Goal: Task Accomplishment & Management: Use online tool/utility

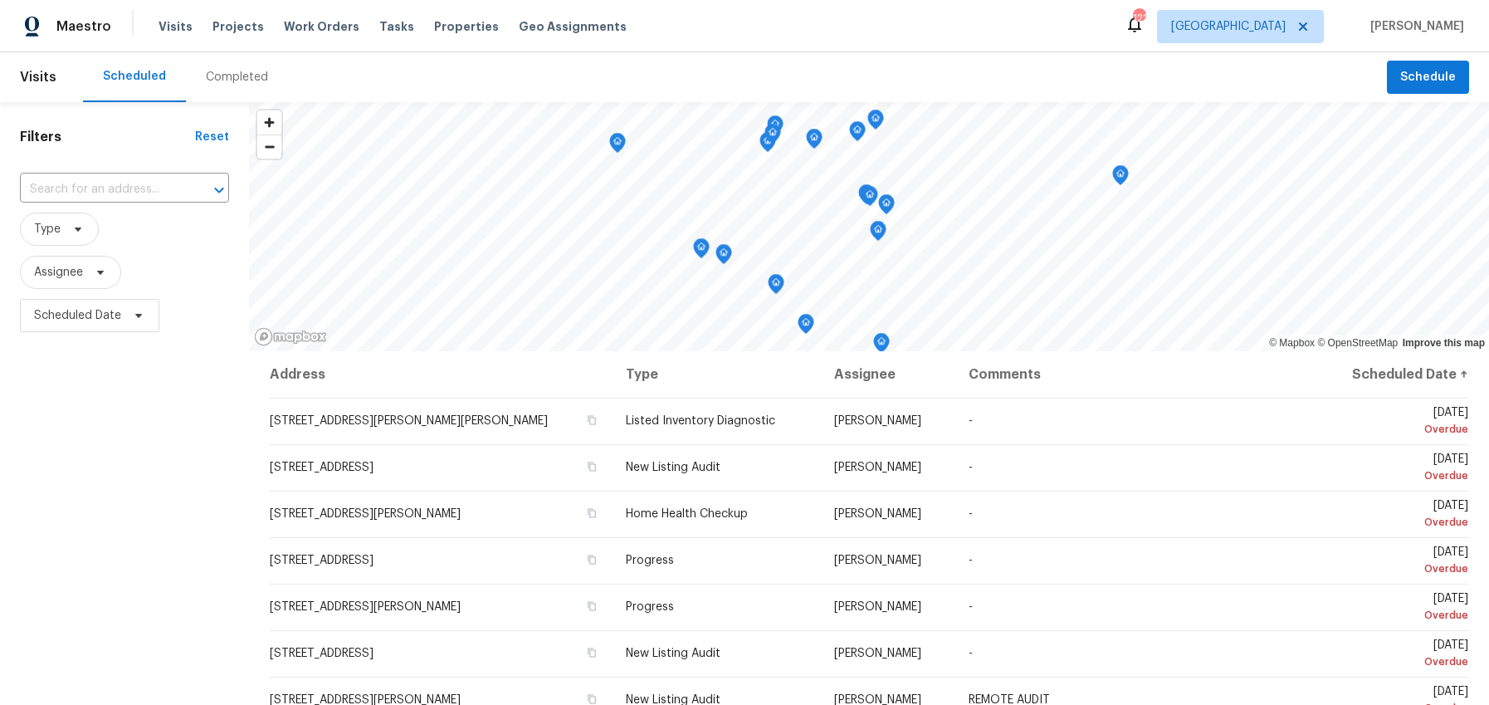
click at [237, 81] on div "Completed" at bounding box center [237, 77] width 62 height 17
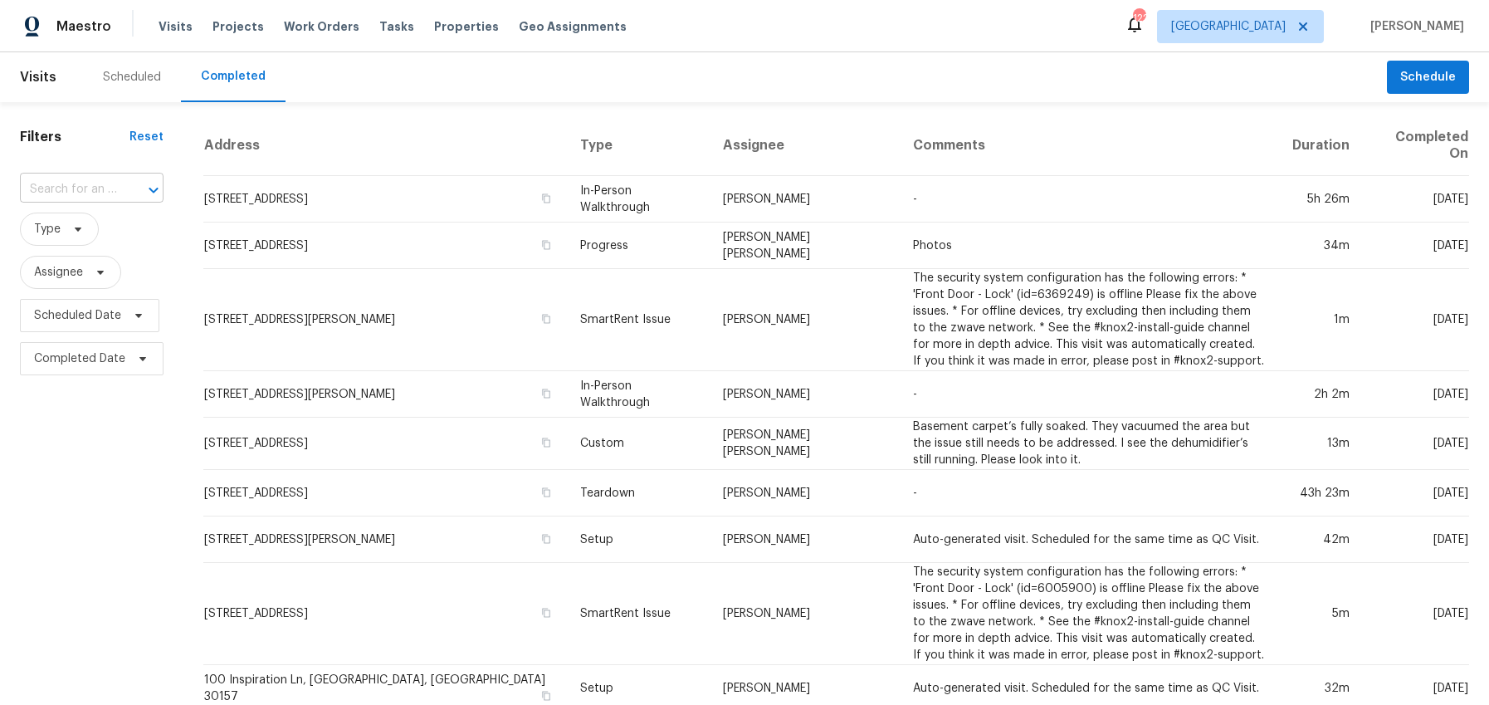
click at [79, 190] on input "text" at bounding box center [68, 190] width 97 height 26
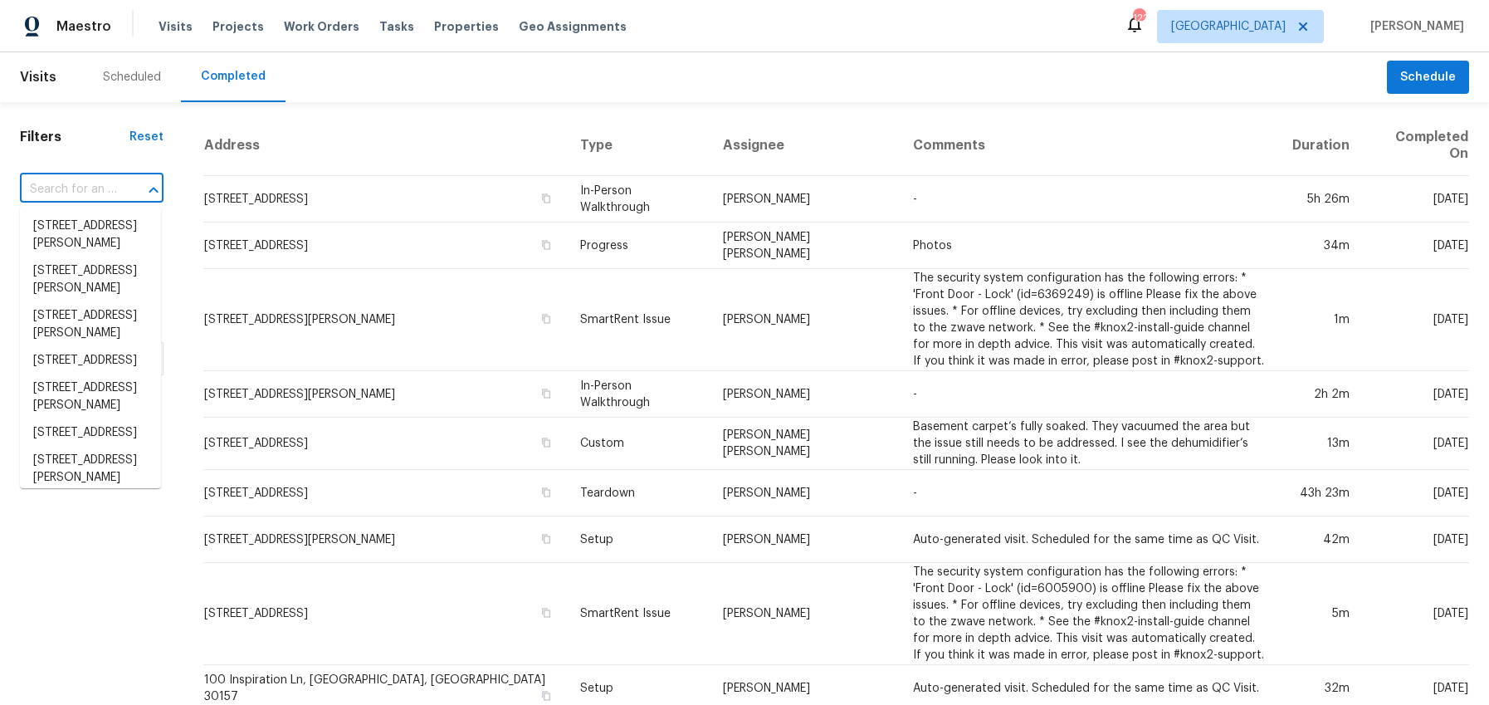
paste input "2669 Glenrose Hl, Atlanta, GA 30341"
type input "2669 Glenrose Hl, Atlanta, GA 30341"
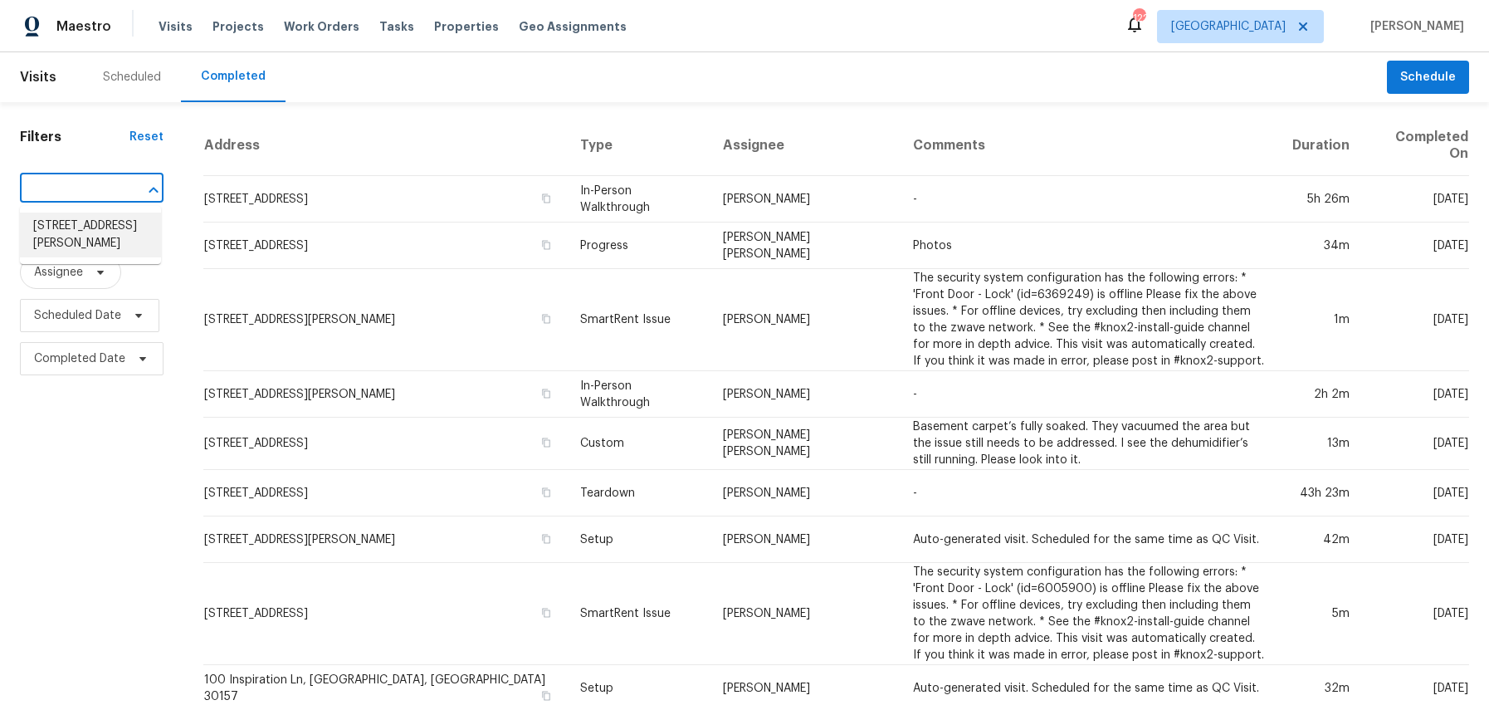
click at [92, 237] on li "2669 Glenrose Hl, Atlanta, GA 30341" at bounding box center [90, 235] width 141 height 45
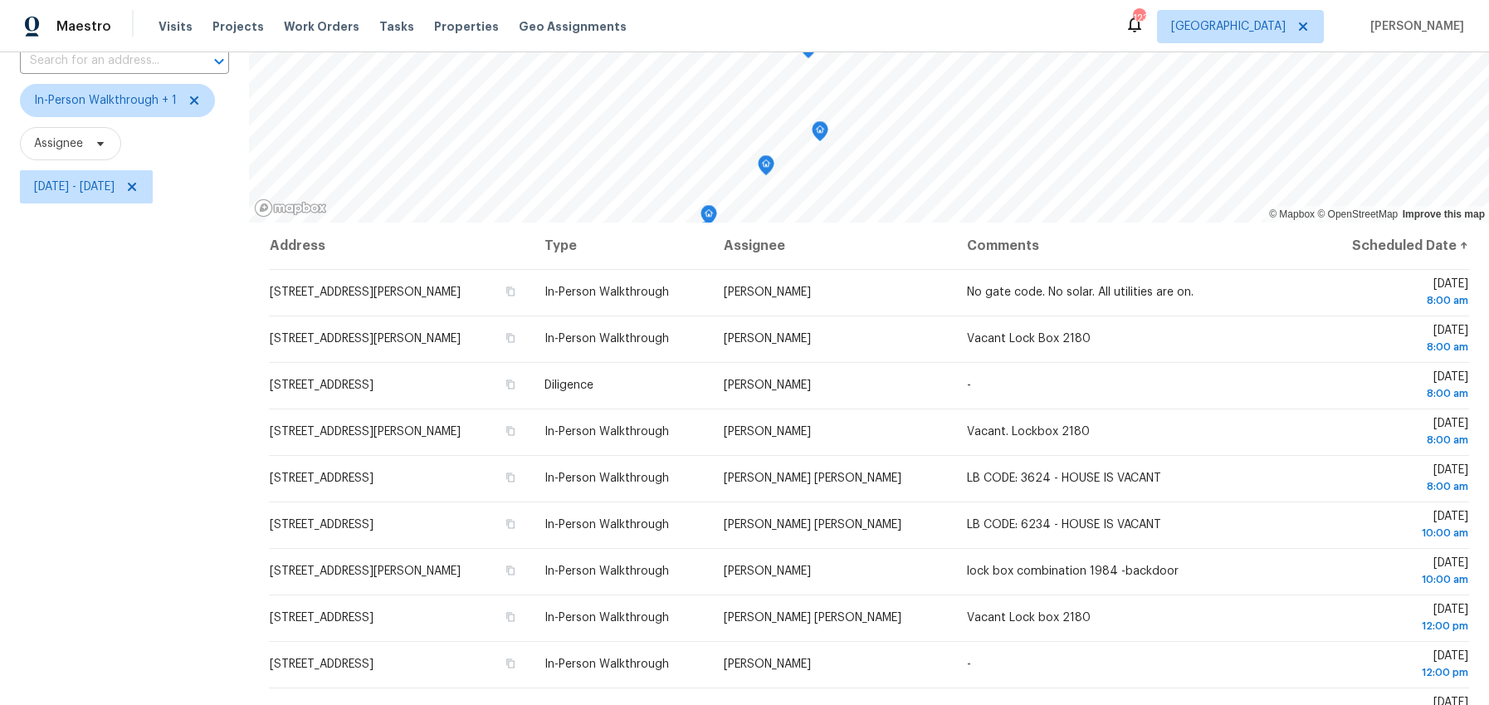
scroll to position [210, 0]
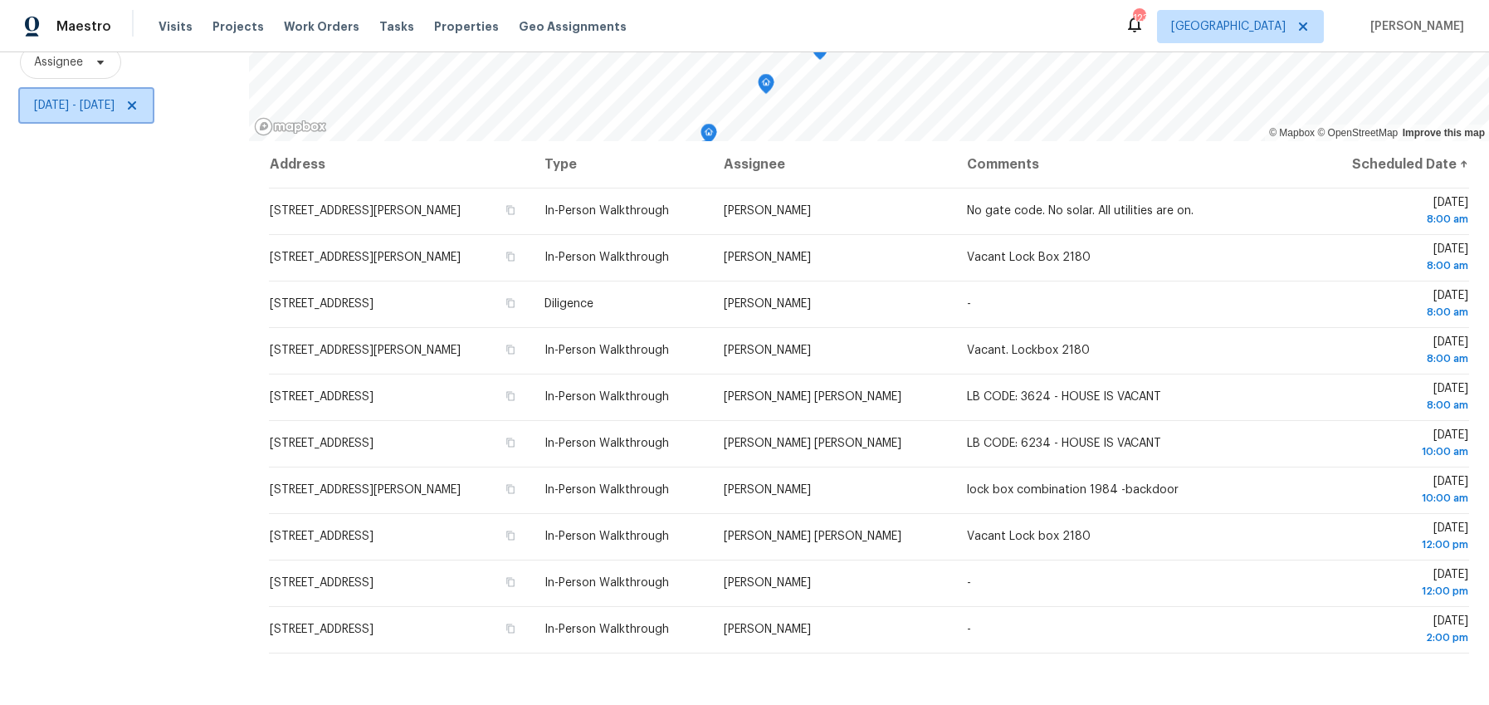
click at [109, 113] on span "Sat, Oct 04 - Sat, Oct 04" at bounding box center [74, 105] width 81 height 17
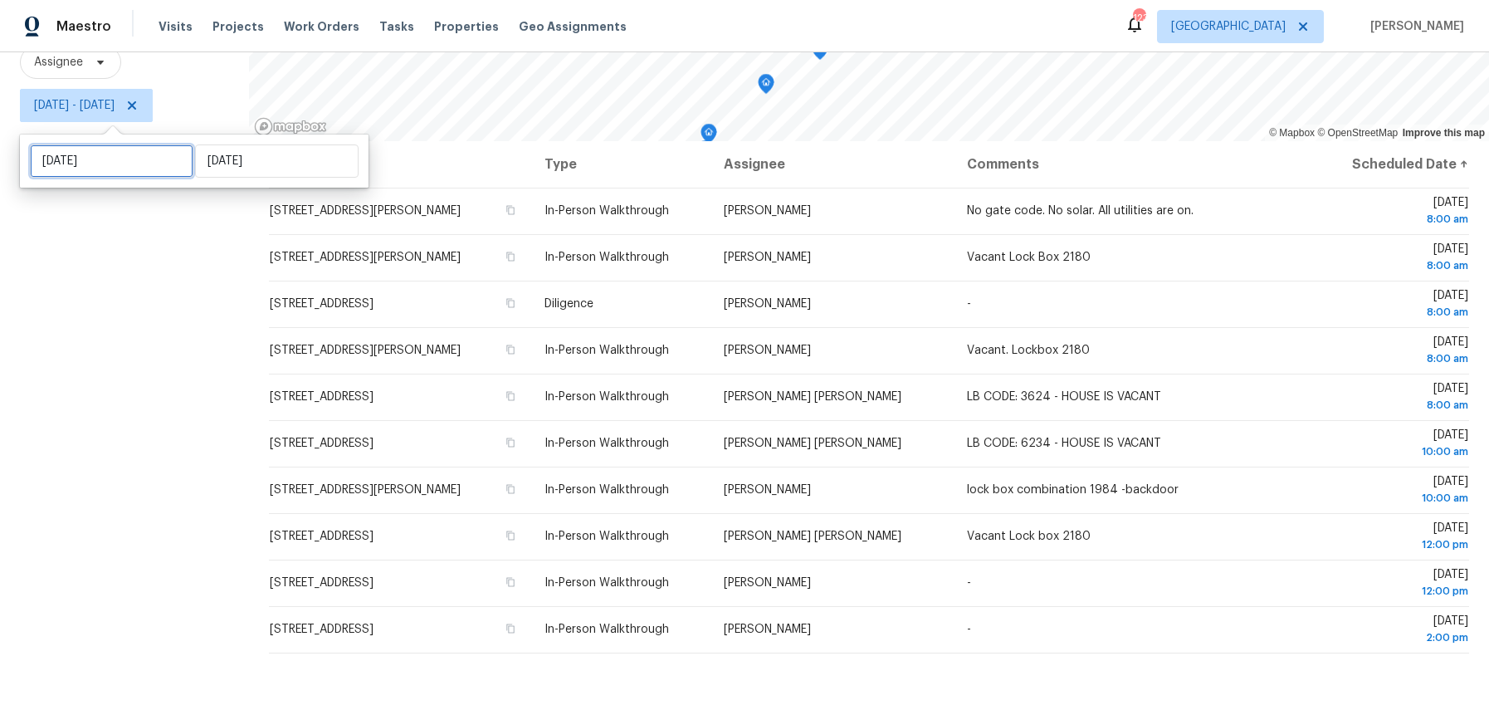
select select "9"
select select "2025"
select select "10"
select select "2025"
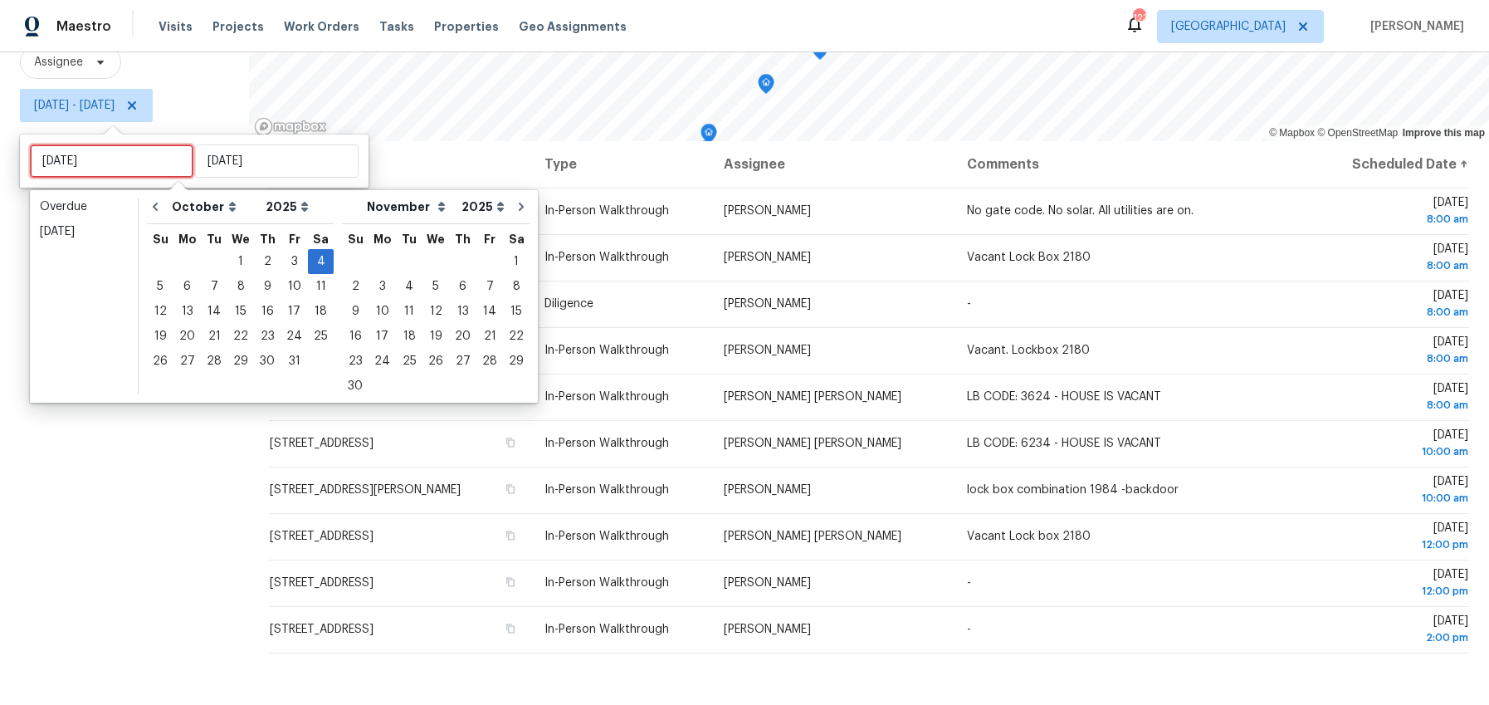
click at [101, 164] on input "Sat, Oct 04" at bounding box center [112, 160] width 164 height 33
type input "Sun, Oct 12"
click at [186, 287] on div "6" at bounding box center [187, 286] width 27 height 23
type input "Mon, Oct 06"
type input "Sat, Oct 04"
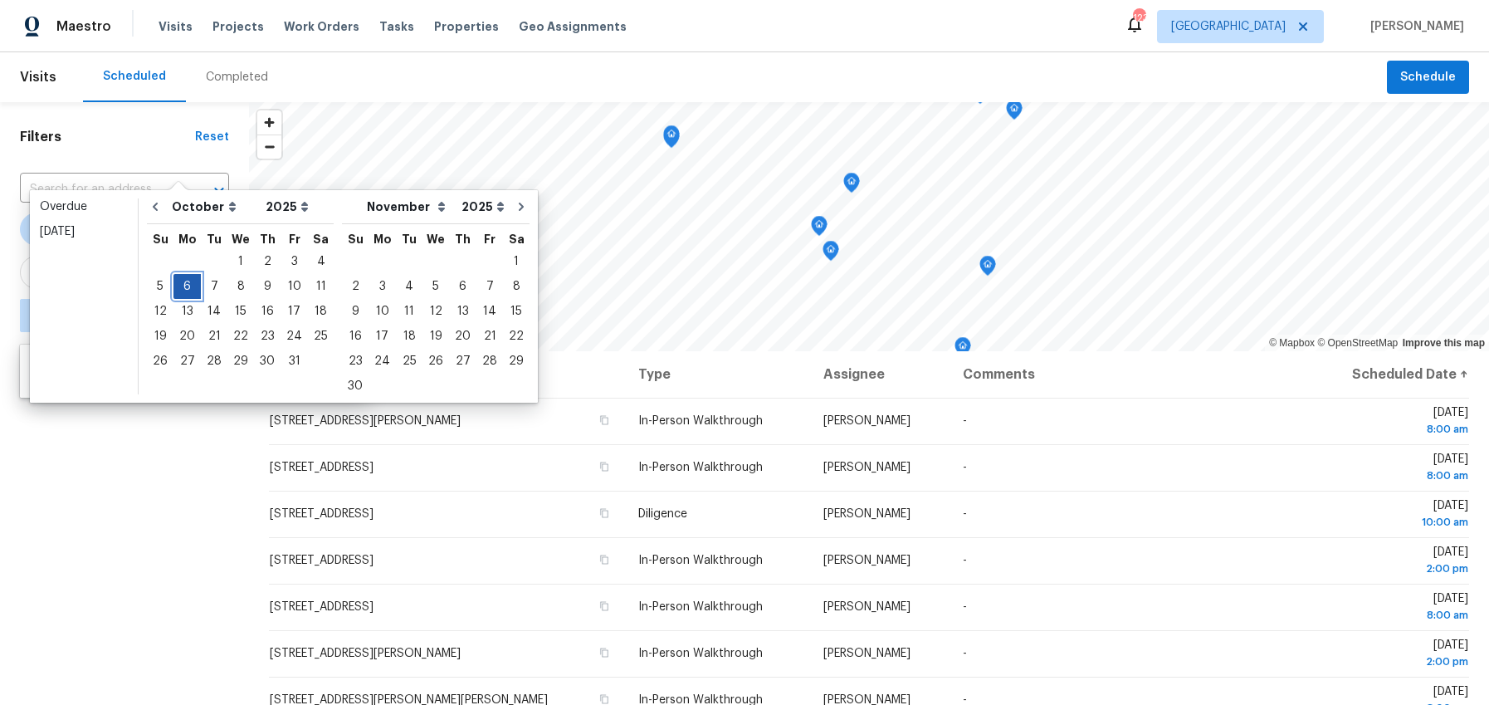
click at [186, 287] on div "6" at bounding box center [187, 286] width 27 height 23
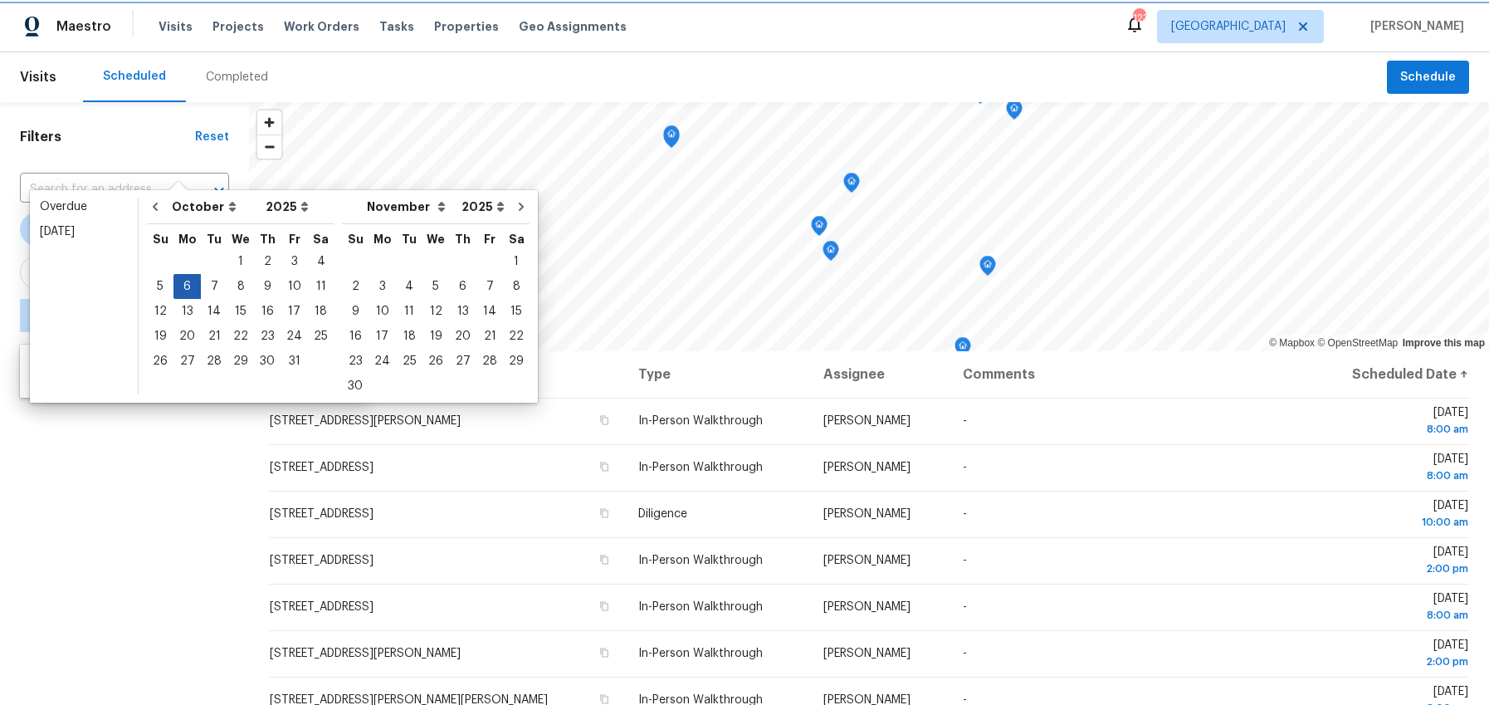
type input "Mon, Oct 06"
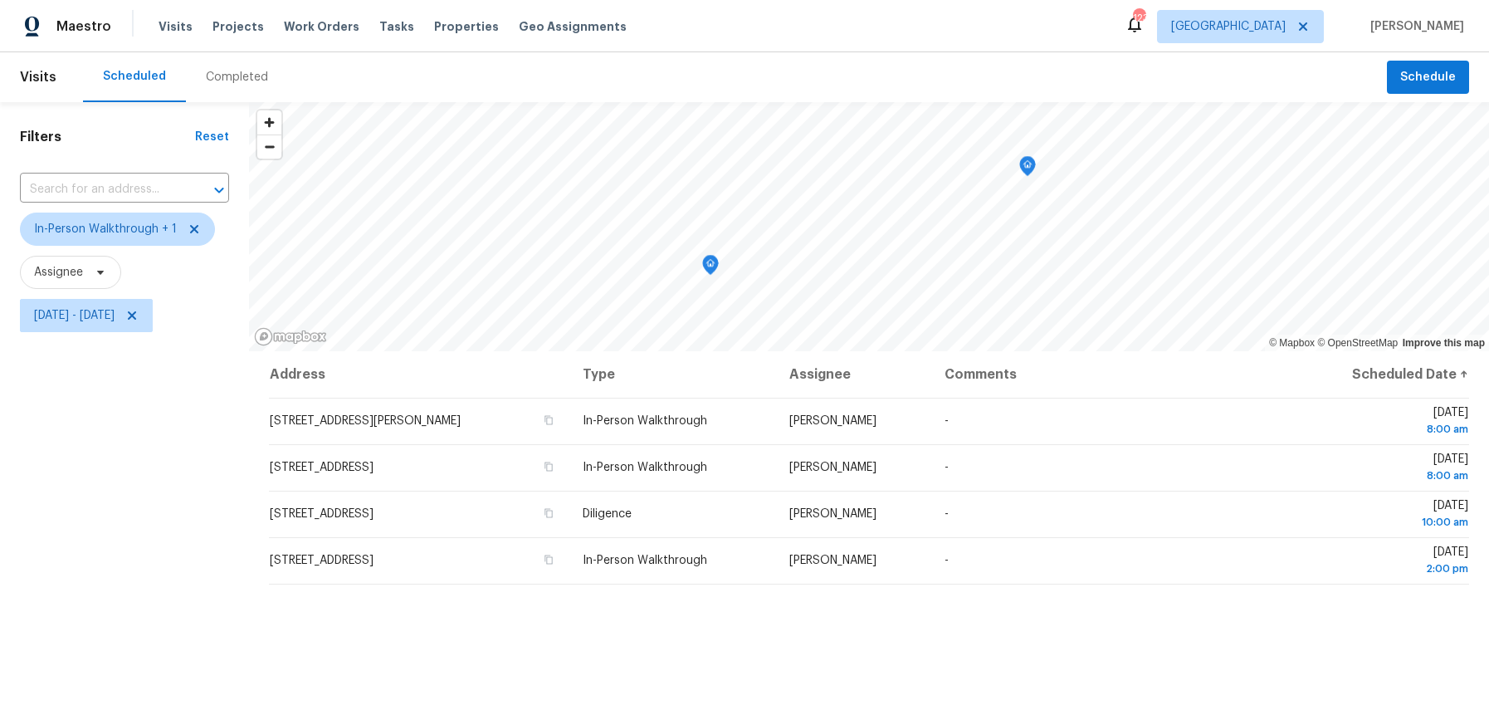
click at [100, 551] on div "Filters Reset ​ In-Person Walkthrough + 1 Assignee Mon, Oct 06 - Mon, Oct 06" at bounding box center [124, 508] width 249 height 813
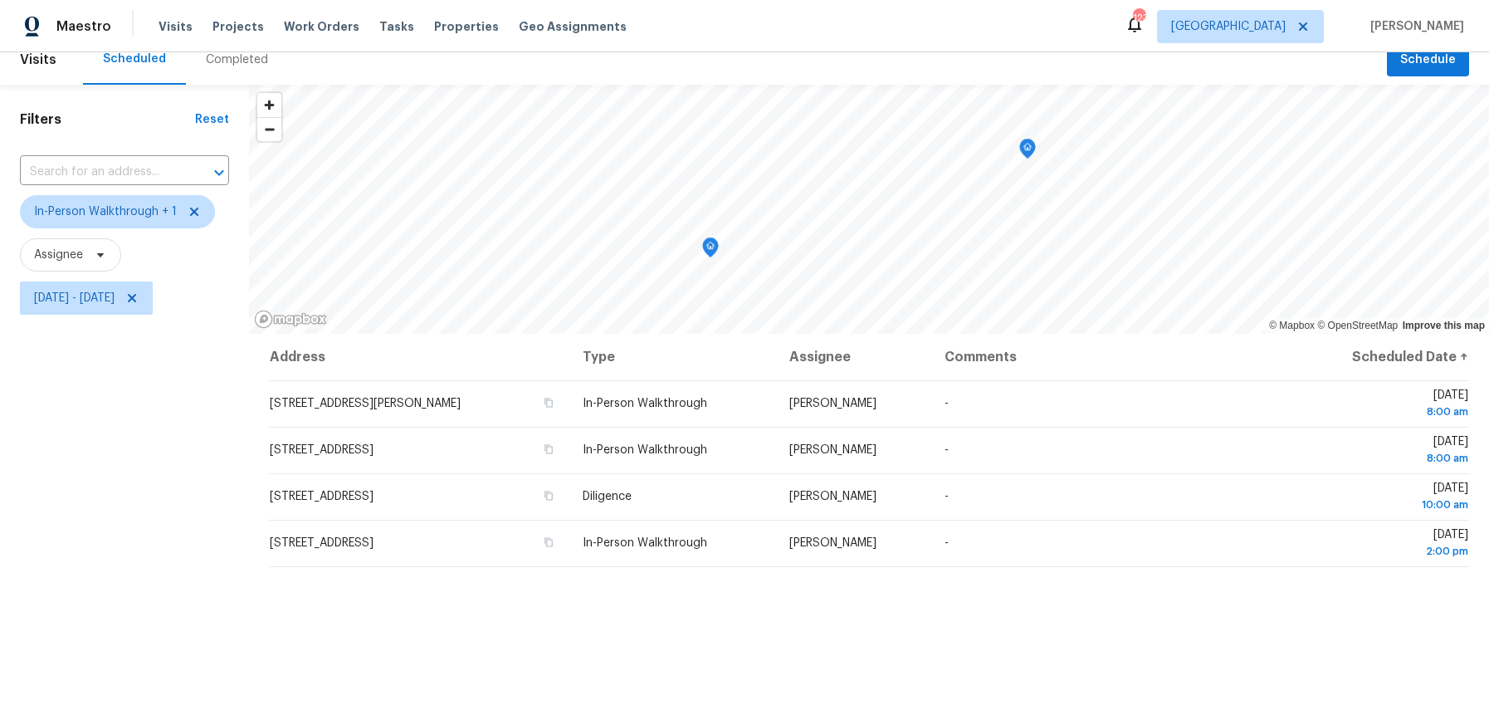
scroll to position [12, 0]
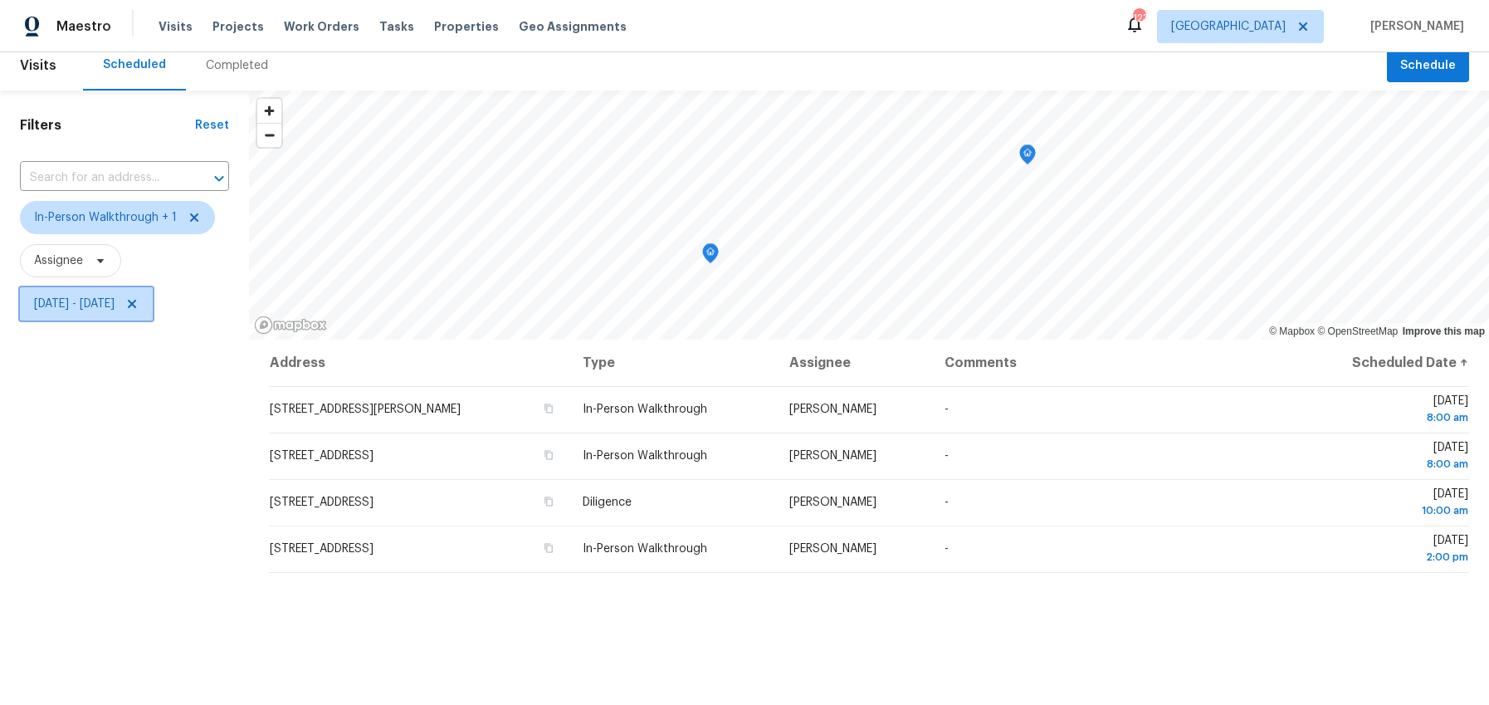
click at [74, 311] on span "Mon, Oct 06 - Mon, Oct 06" at bounding box center [74, 304] width 81 height 17
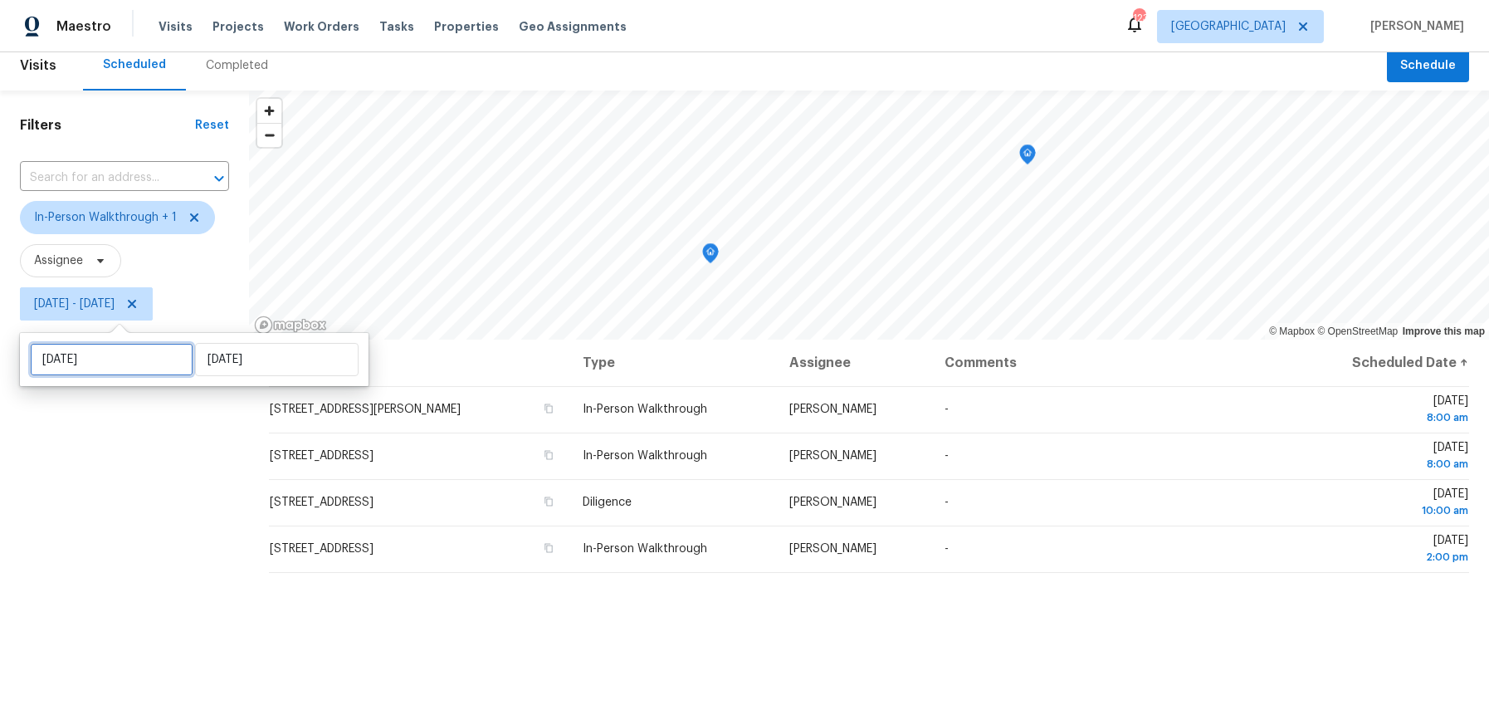
select select "9"
select select "2025"
select select "10"
select select "2025"
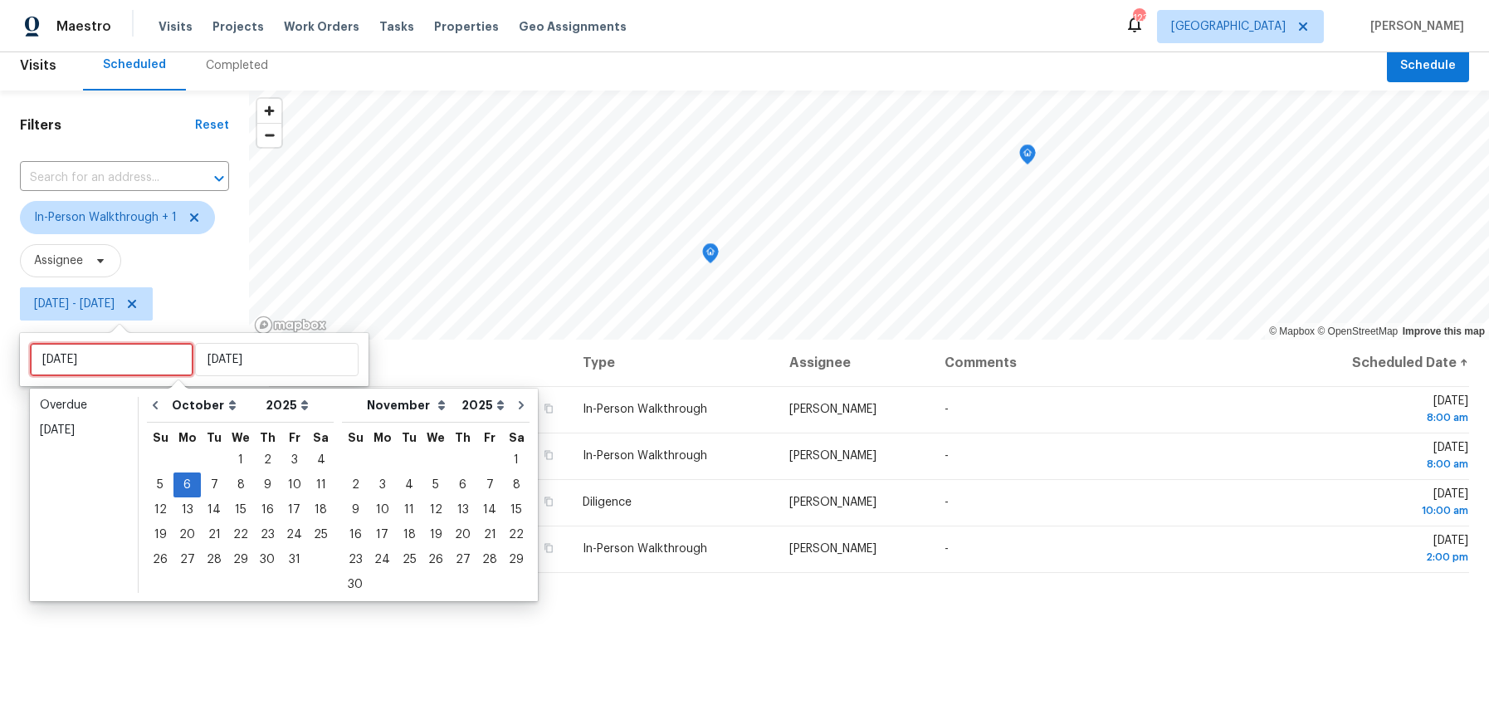
click at [68, 353] on input "Mon, Oct 06" at bounding box center [112, 359] width 164 height 33
type input "Sun, Oct 19"
type input "Fri, Oct 03"
type input "Mon, Oct 06"
click at [312, 460] on div "4" at bounding box center [321, 459] width 26 height 23
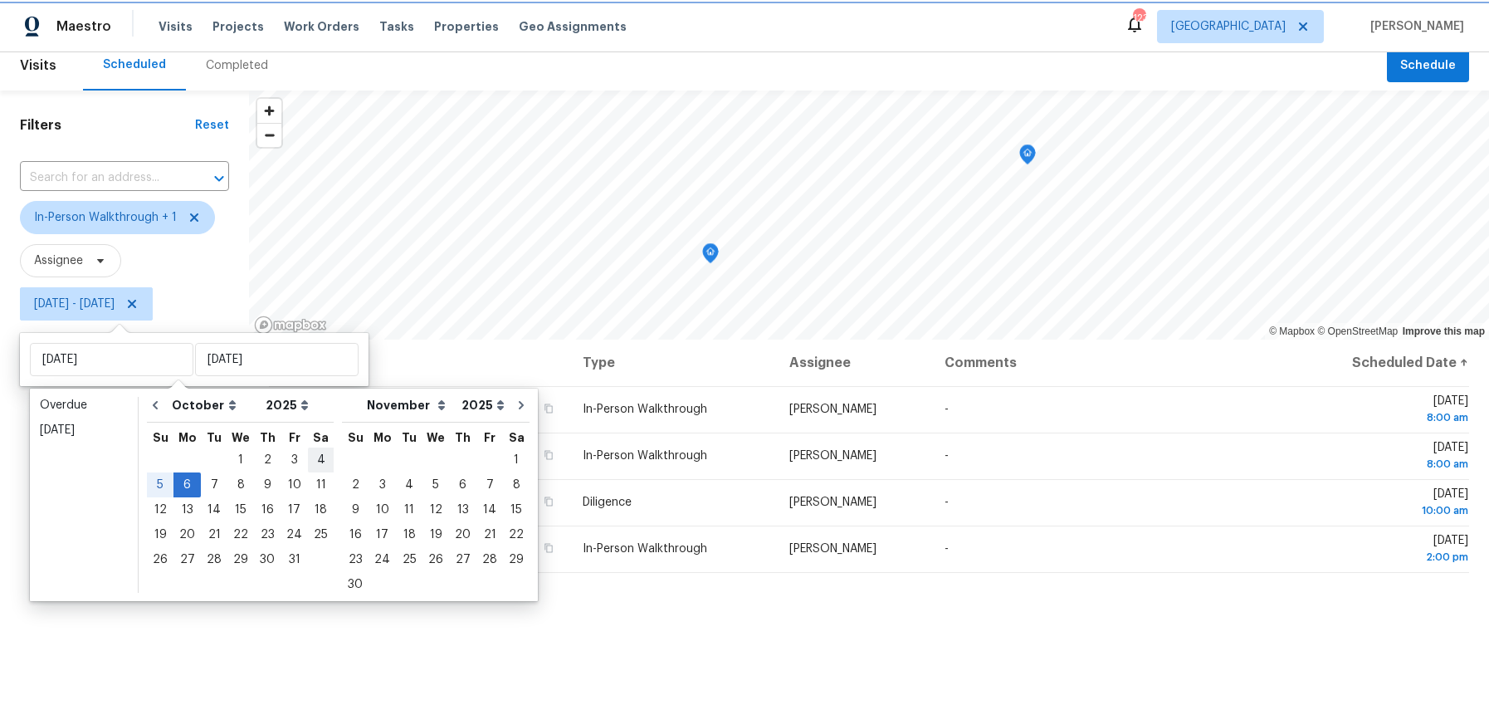
type input "[DATE]"
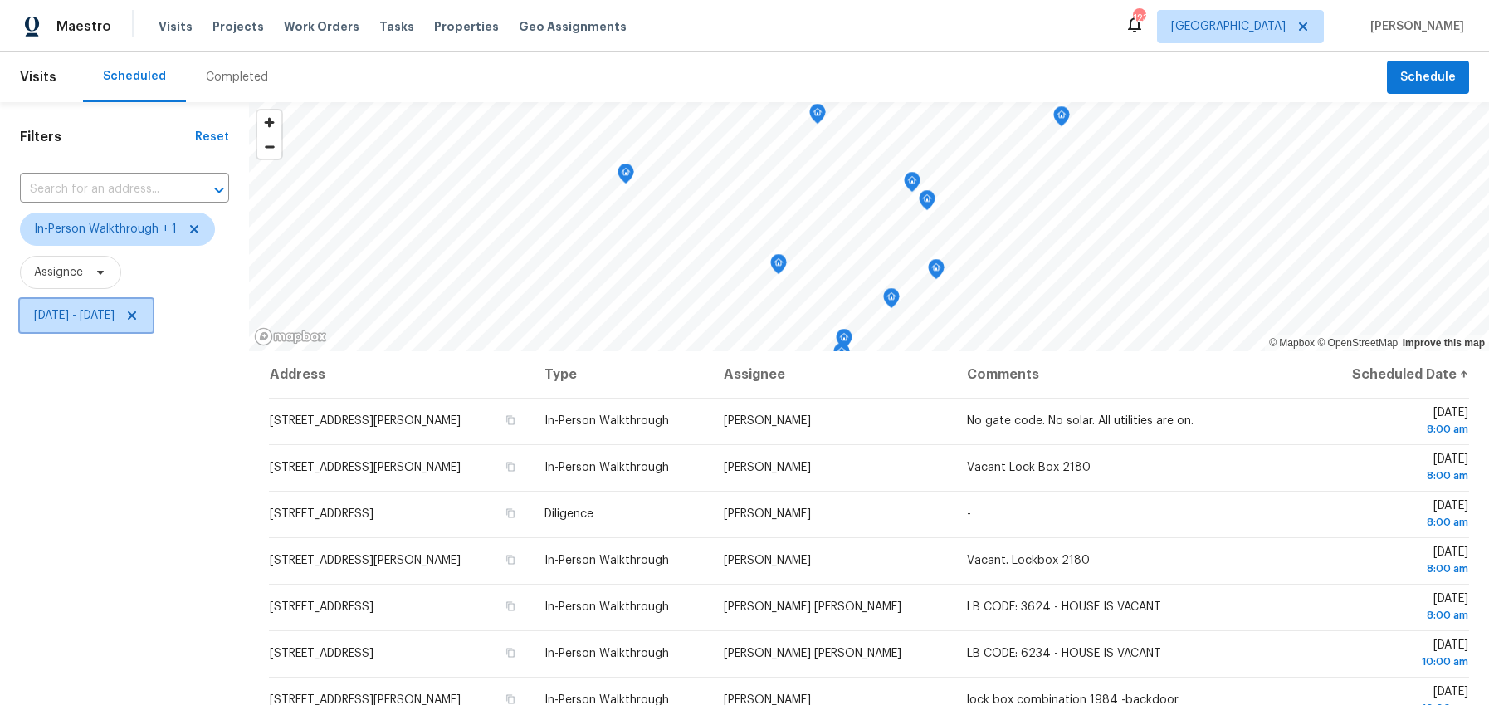
click at [115, 322] on span "Sat, Oct 04 - Mon, Oct 06" at bounding box center [74, 315] width 81 height 17
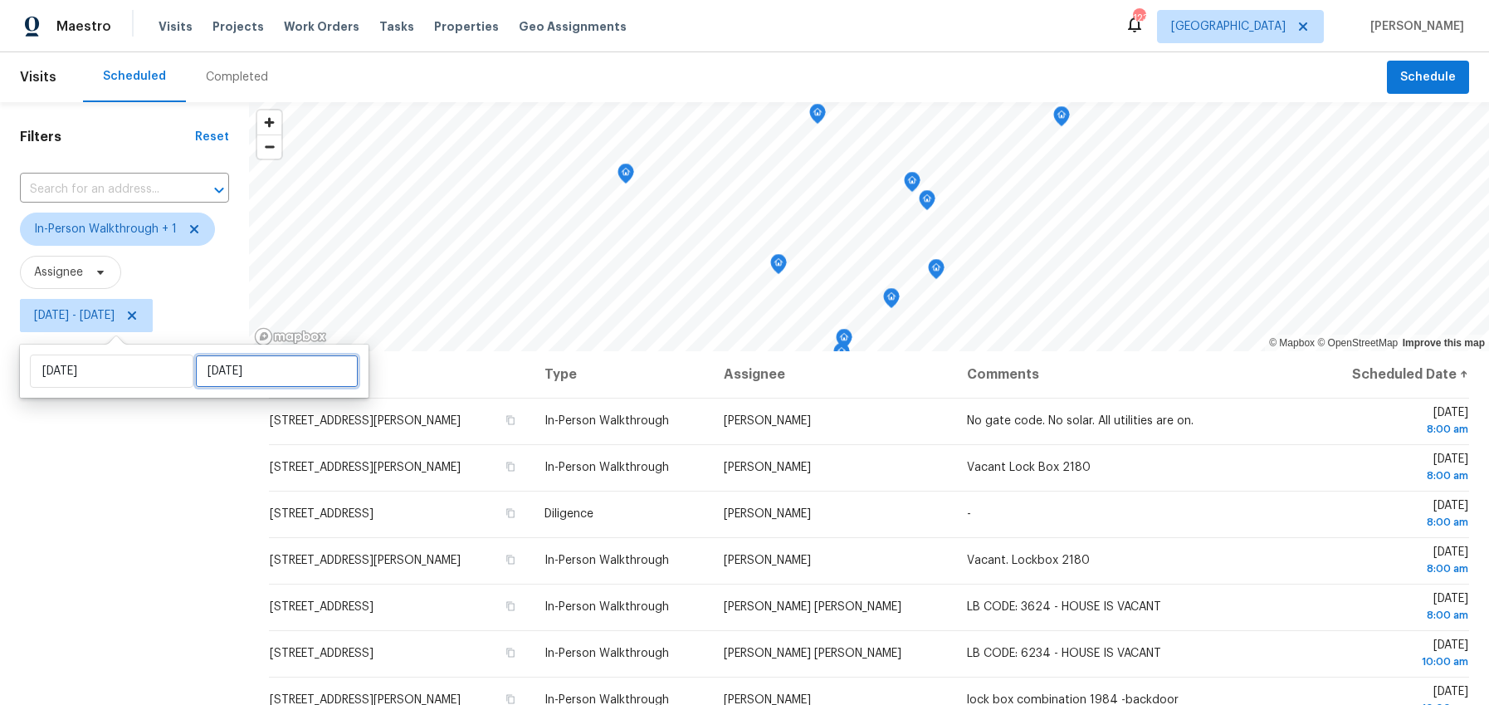
click at [247, 373] on input "Mon, Oct 06" at bounding box center [277, 370] width 164 height 33
select select "9"
select select "2025"
select select "10"
select select "2025"
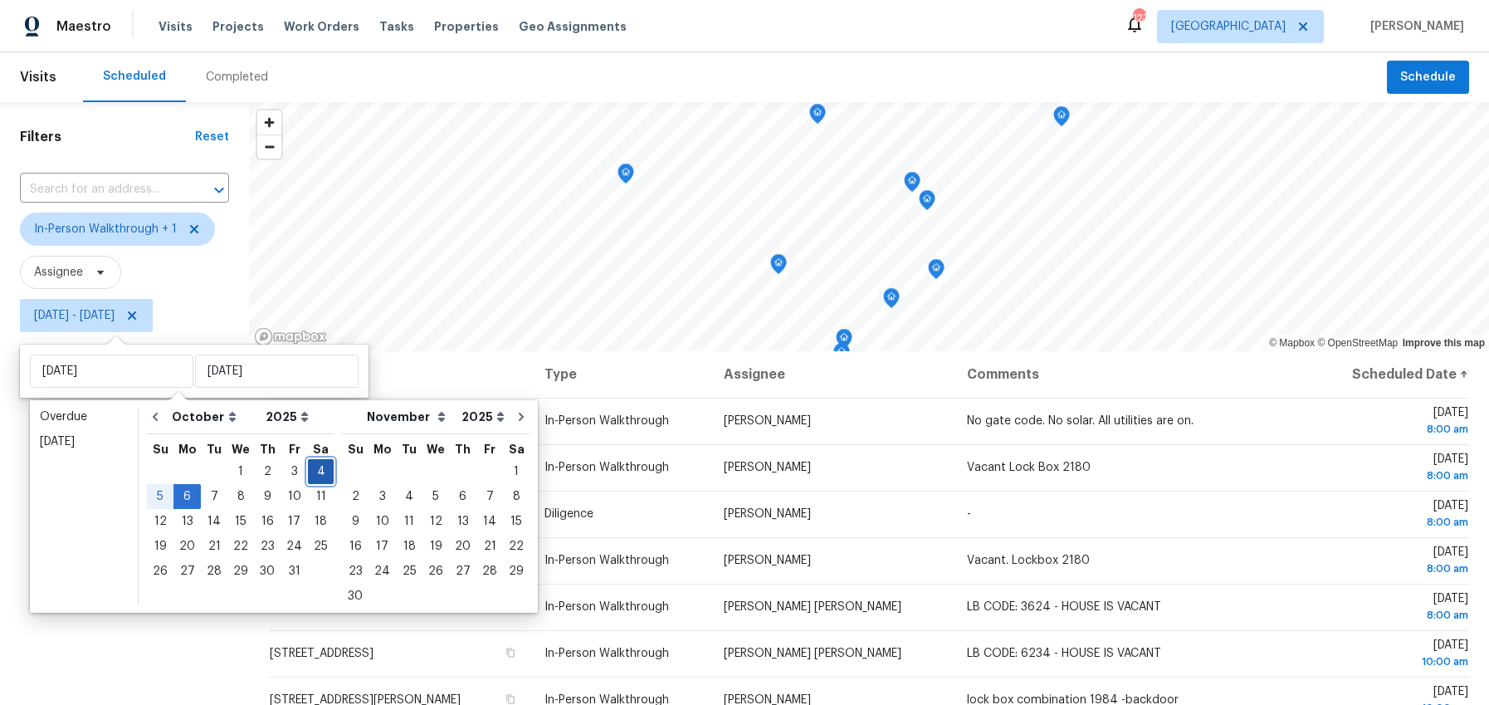
click at [310, 464] on div "4" at bounding box center [321, 471] width 26 height 23
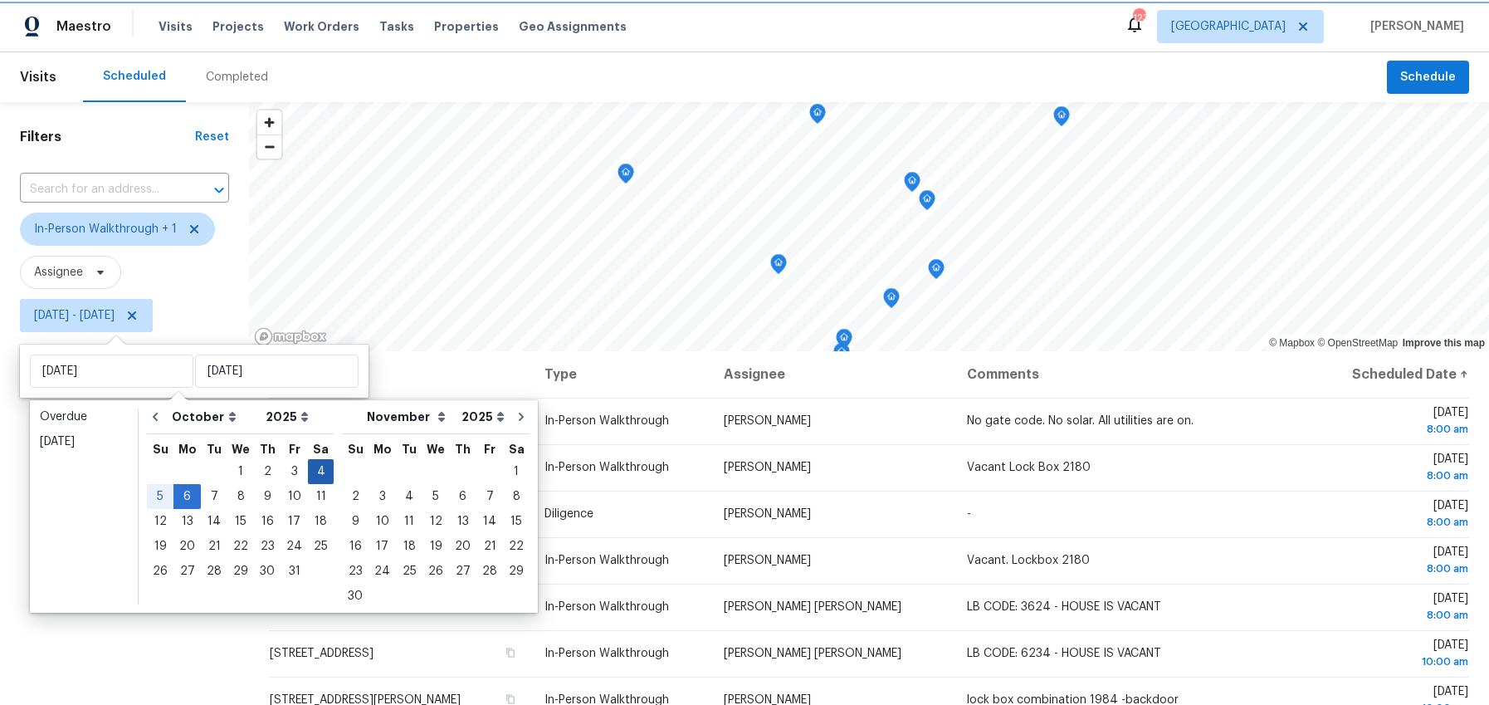
type input "Sat, Oct 04"
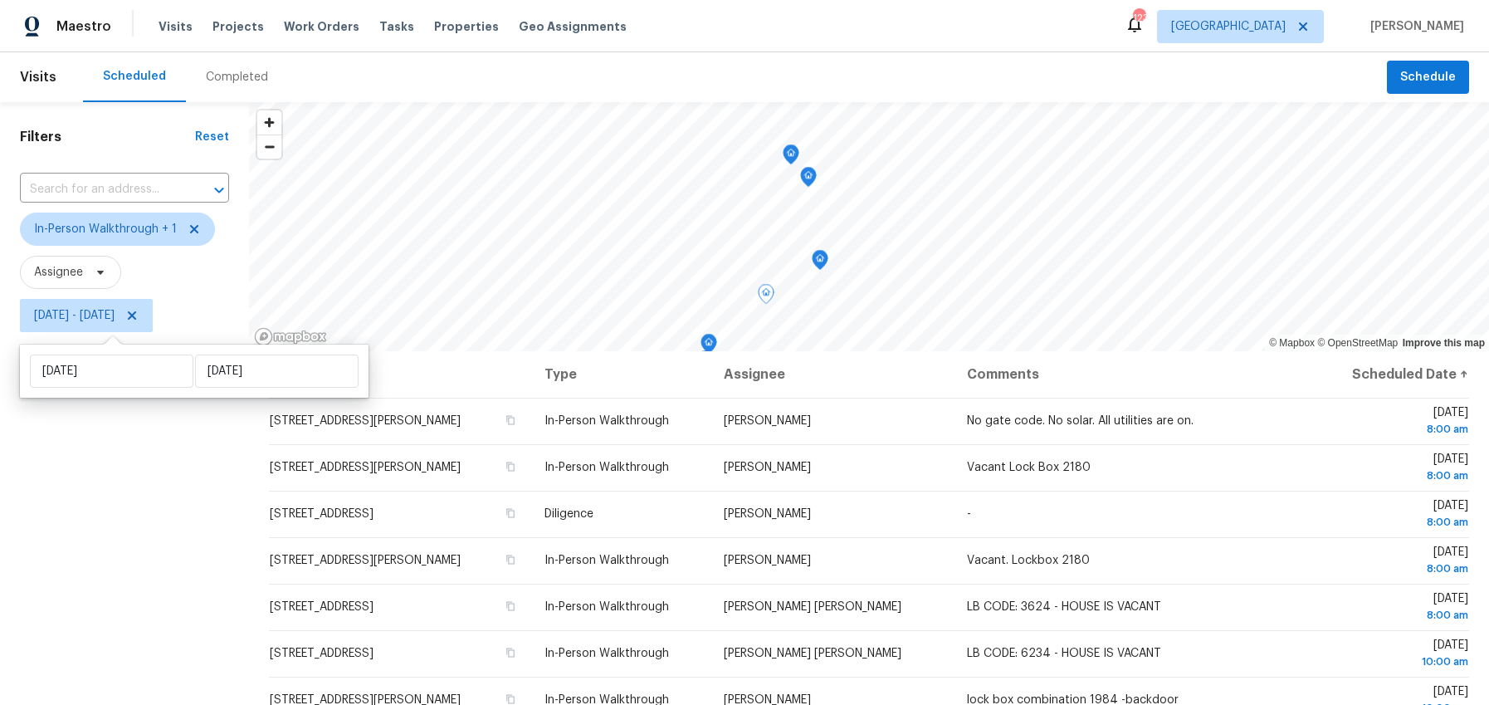
click at [159, 501] on div "Filters Reset ​ In-Person Walkthrough + 1 Assignee Sat, Oct 04 - Sat, Oct 04" at bounding box center [124, 508] width 249 height 813
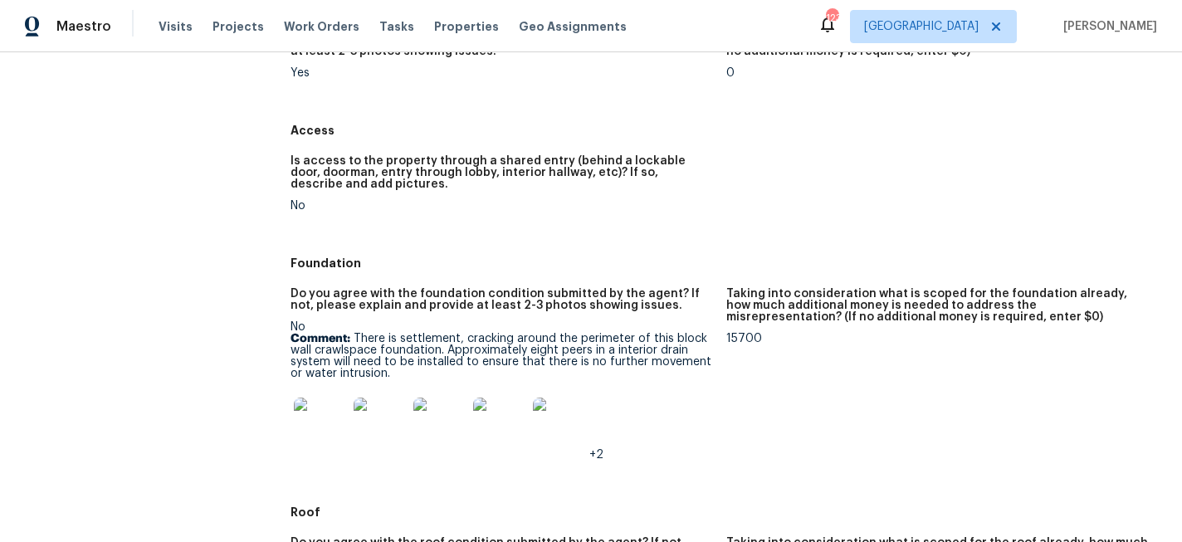
scroll to position [276, 0]
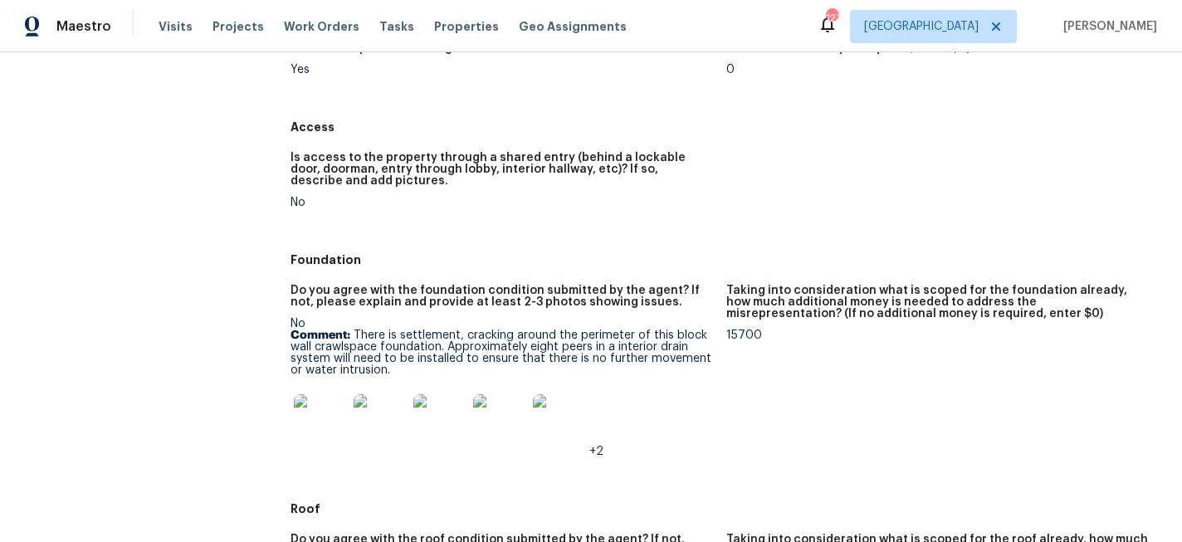
click at [341, 428] on img at bounding box center [320, 420] width 53 height 53
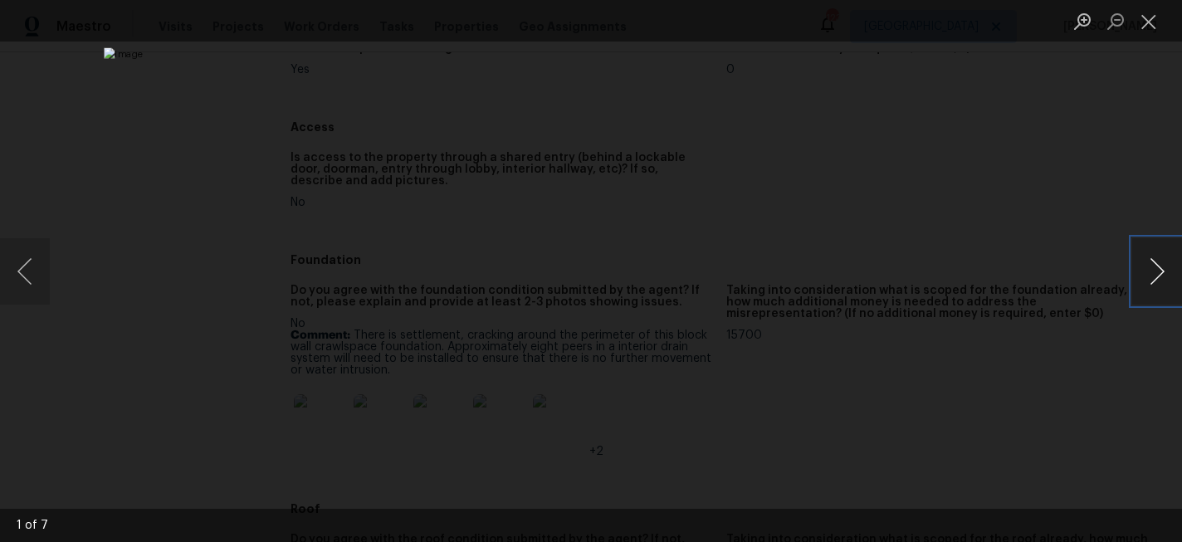
click at [1167, 284] on button "Next image" at bounding box center [1157, 271] width 50 height 66
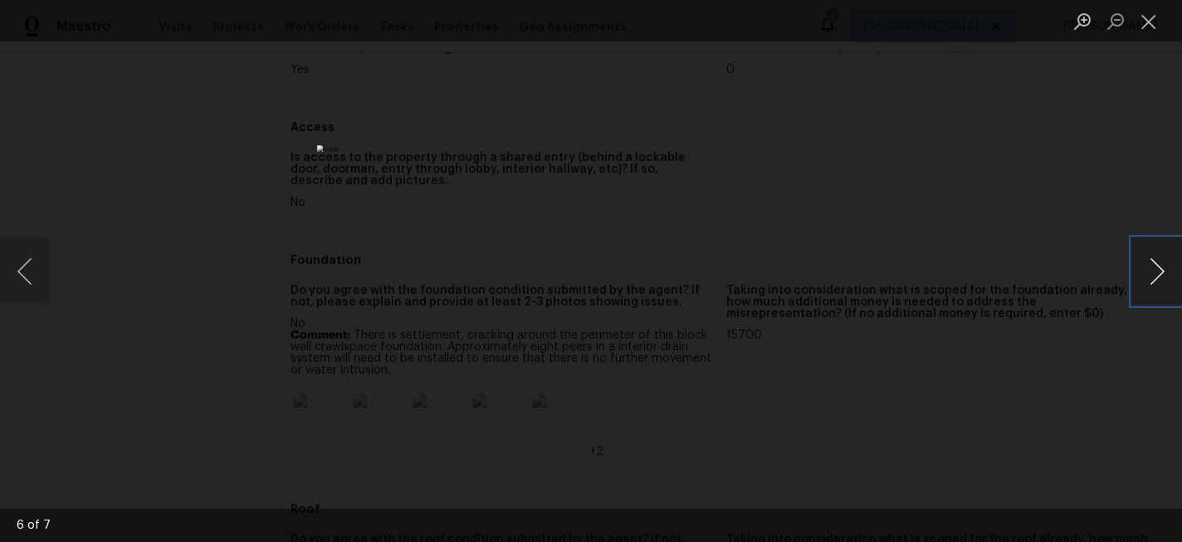
click at [1167, 284] on button "Next image" at bounding box center [1157, 271] width 50 height 66
click at [1148, 27] on button "Close lightbox" at bounding box center [1148, 21] width 33 height 29
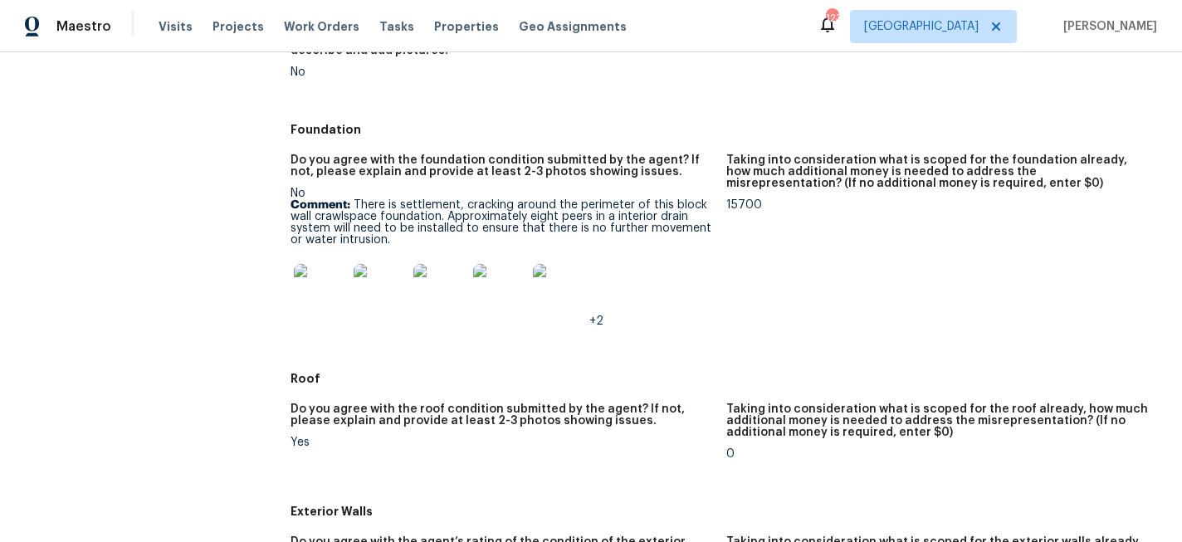
scroll to position [411, 0]
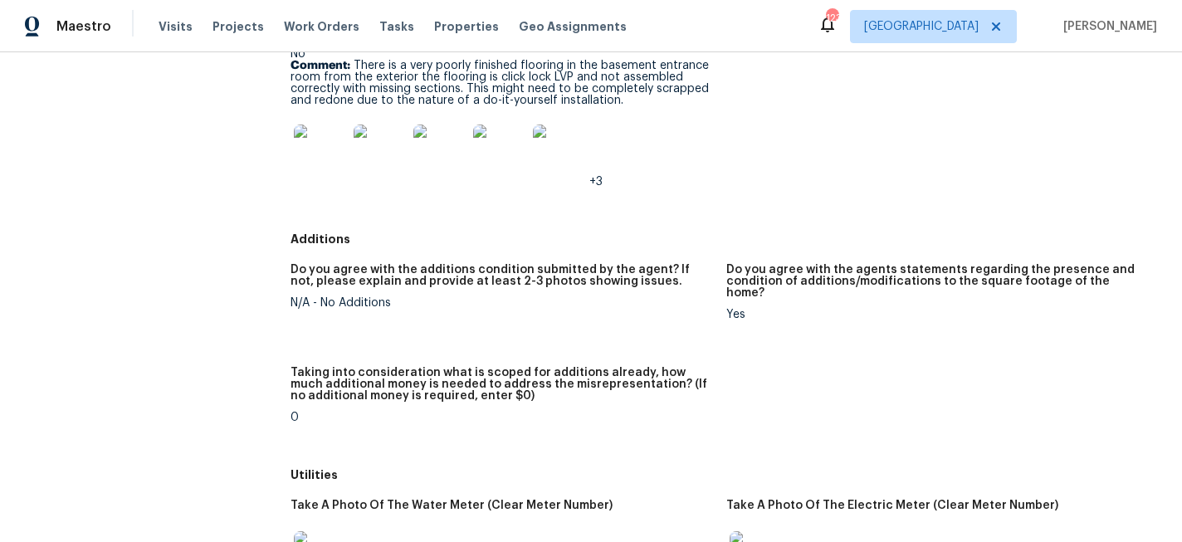
scroll to position [3482, 0]
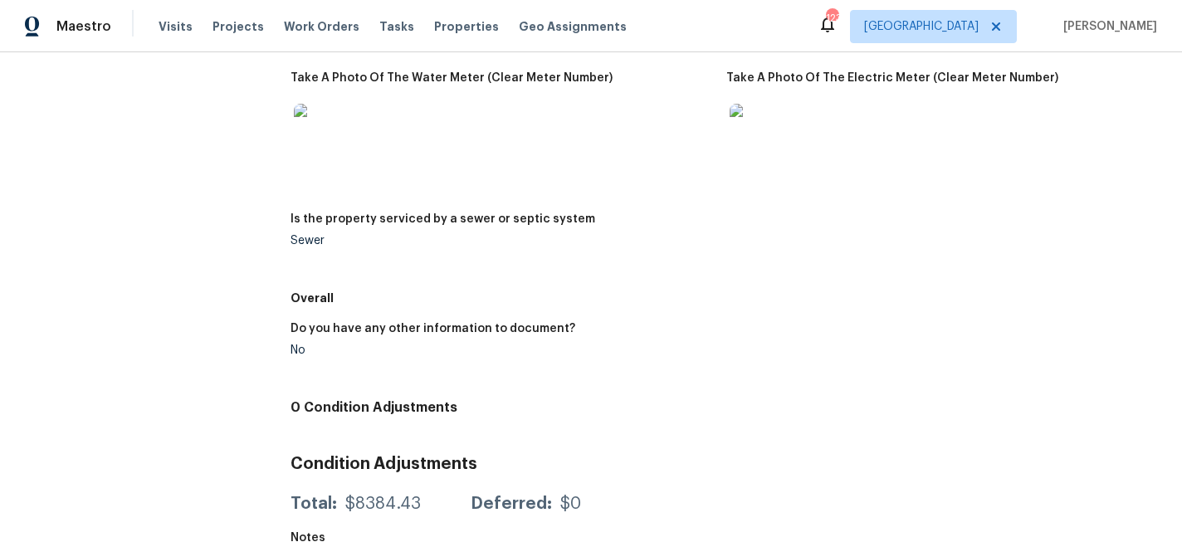
drag, startPoint x: 295, startPoint y: 130, endPoint x: 740, endPoint y: 461, distance: 555.4
copy div "Assignee Samuel Vetrik Total Scopes 0 Due Date Fri, Oct 03 Questions Landscapin…"
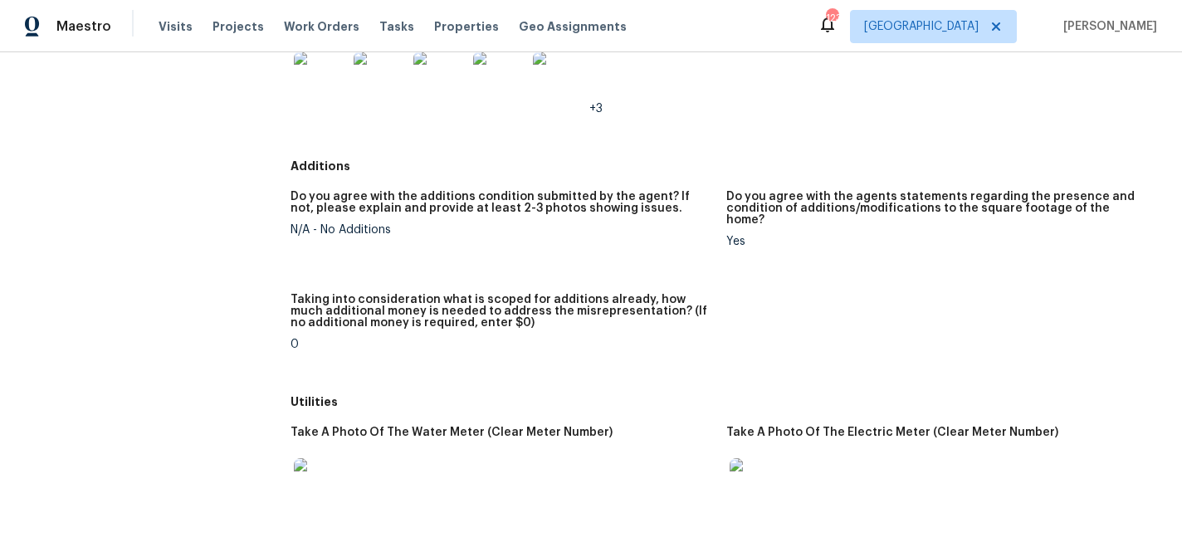
scroll to position [3105, 0]
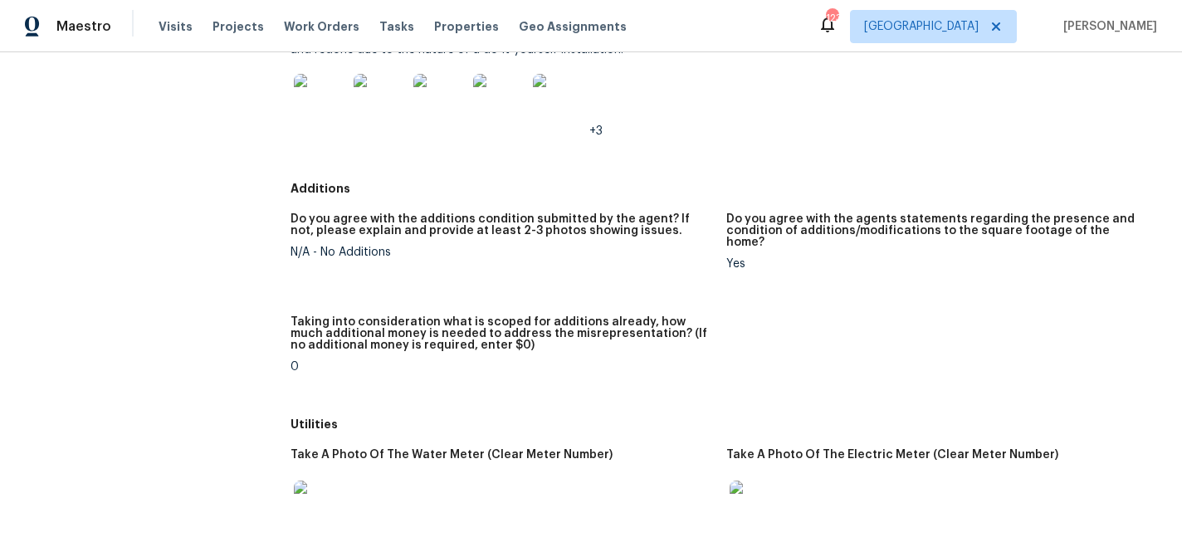
click at [608, 271] on div "Do you agree with the additions condition submitted by the agent? If not, pleas…" at bounding box center [727, 306] width 872 height 206
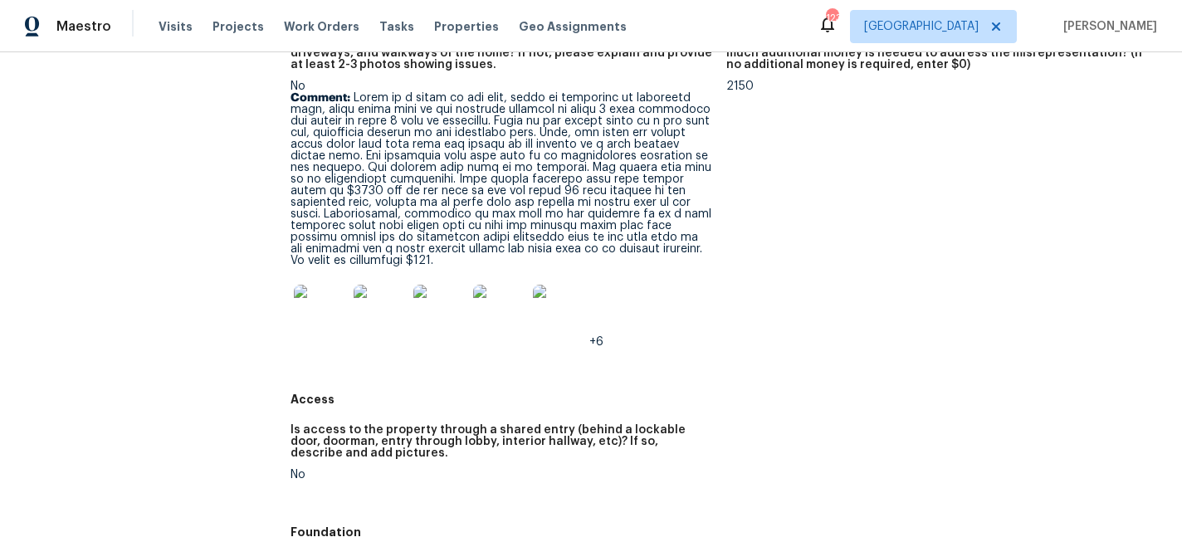
scroll to position [264, 0]
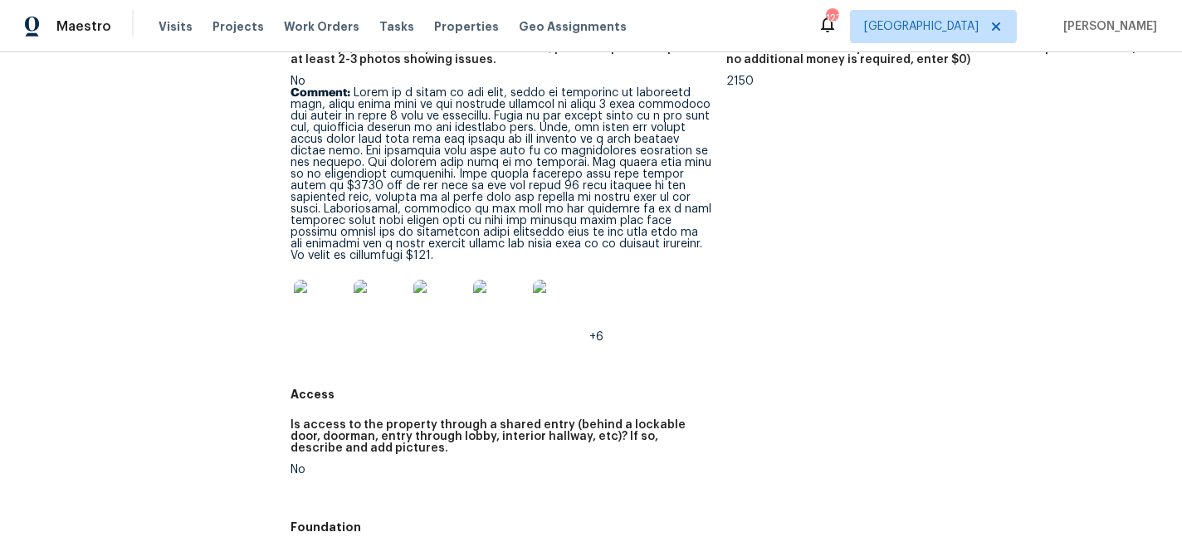
click at [335, 303] on img at bounding box center [320, 306] width 53 height 53
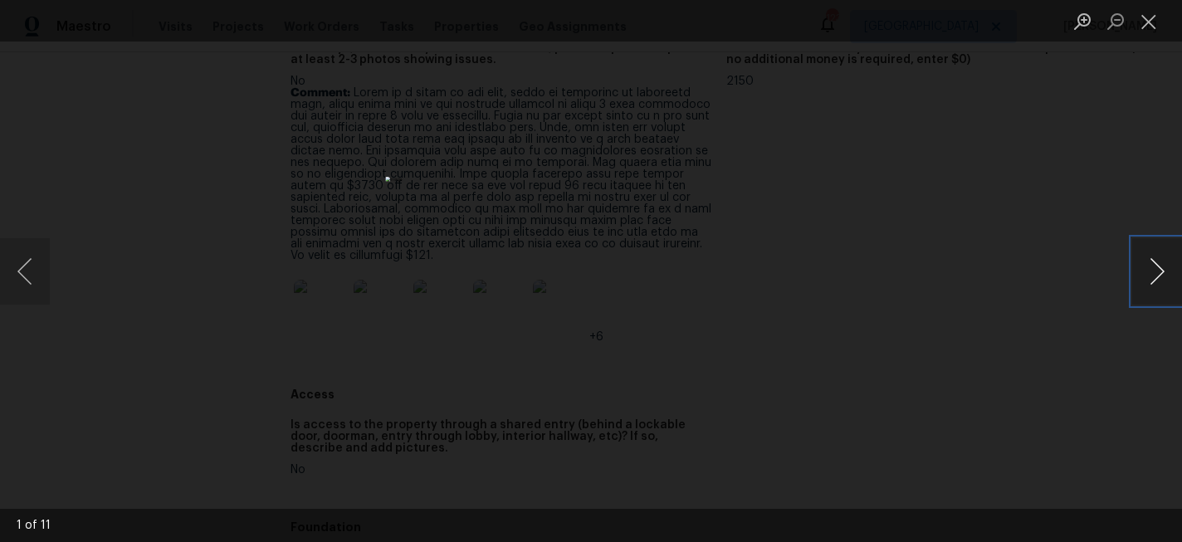
click at [1150, 281] on button "Next image" at bounding box center [1157, 271] width 50 height 66
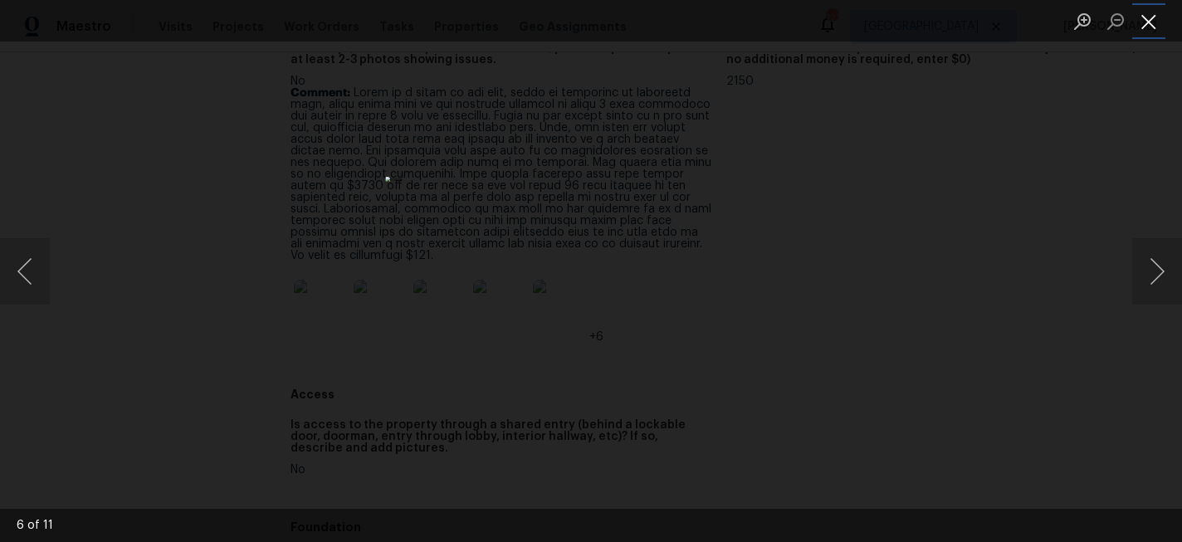
click at [1156, 19] on button "Close lightbox" at bounding box center [1148, 21] width 33 height 29
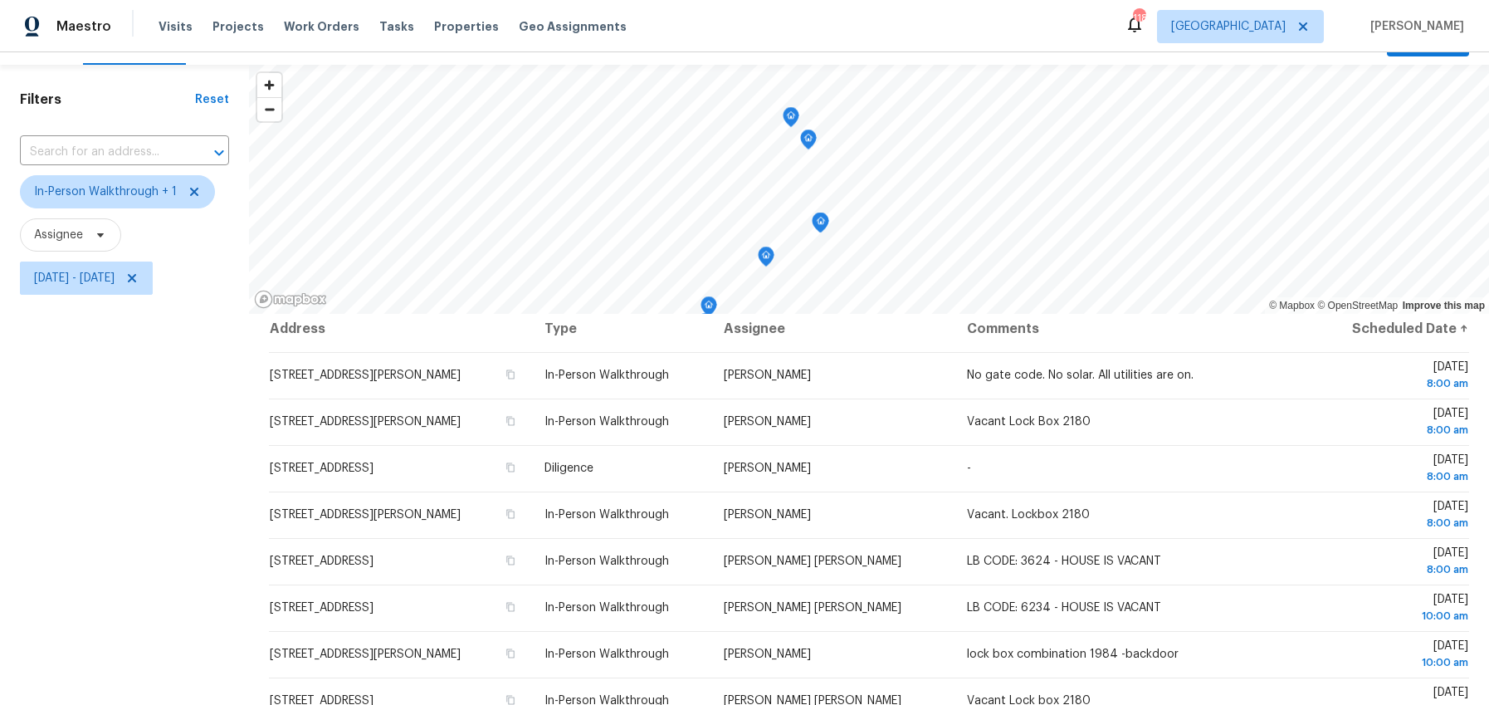
scroll to position [24, 0]
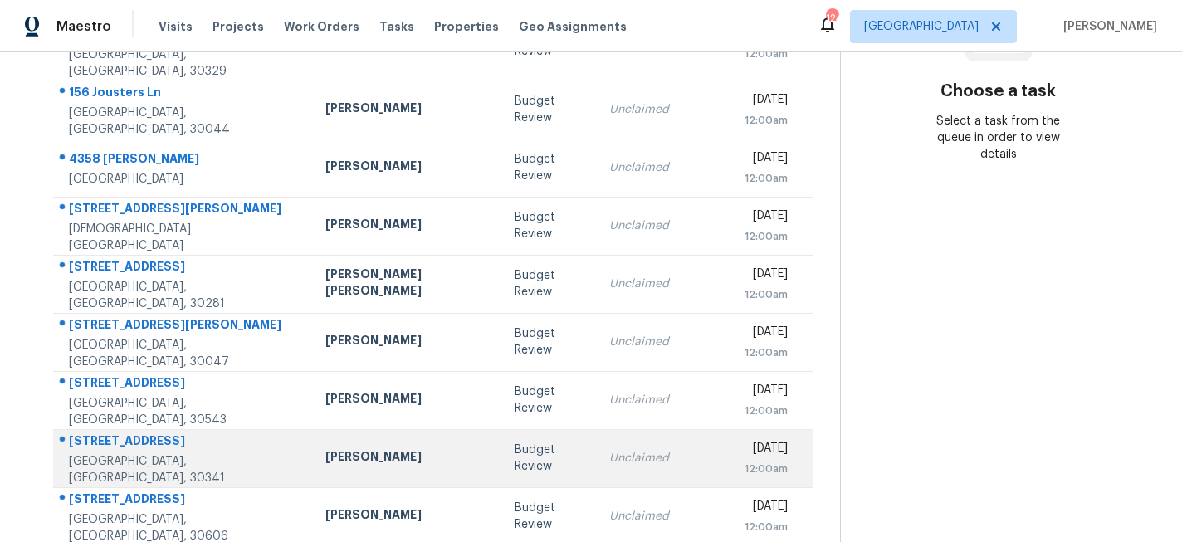
scroll to position [292, 0]
click at [515, 441] on div "Budget Review" at bounding box center [549, 457] width 68 height 33
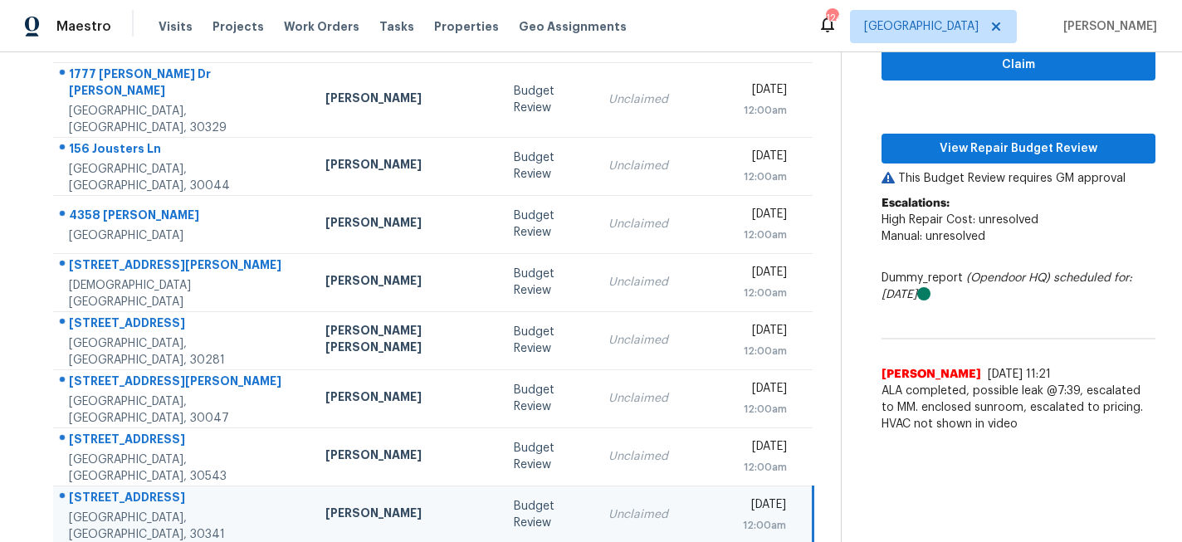
scroll to position [222, 0]
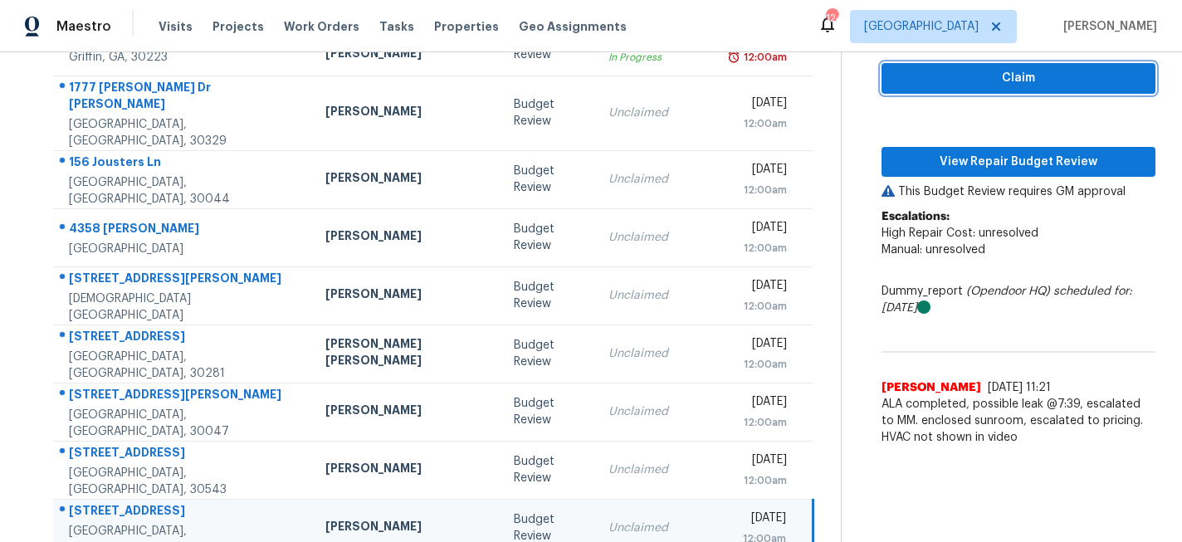
click at [1001, 87] on span "Claim" at bounding box center [1018, 78] width 247 height 21
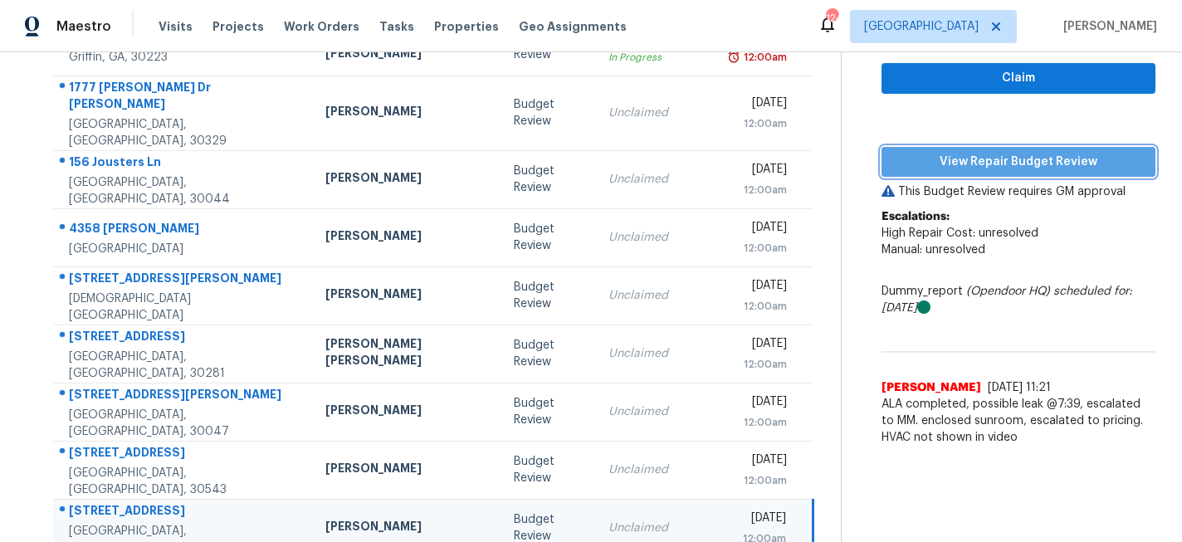
click at [992, 153] on span "View Repair Budget Review" at bounding box center [1018, 162] width 247 height 21
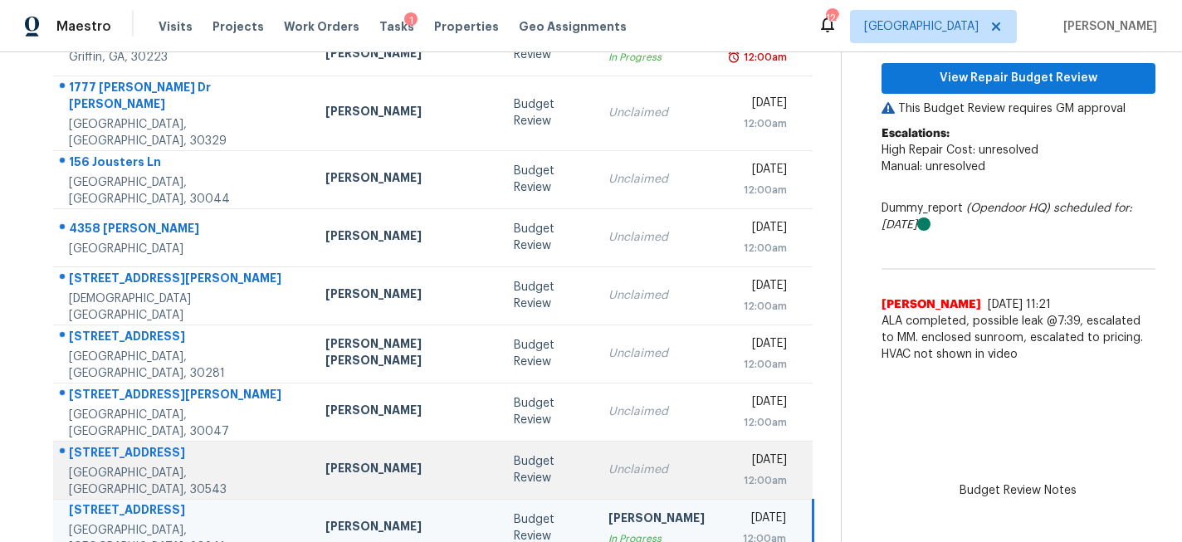
click at [514, 461] on div "Budget Review" at bounding box center [548, 469] width 68 height 33
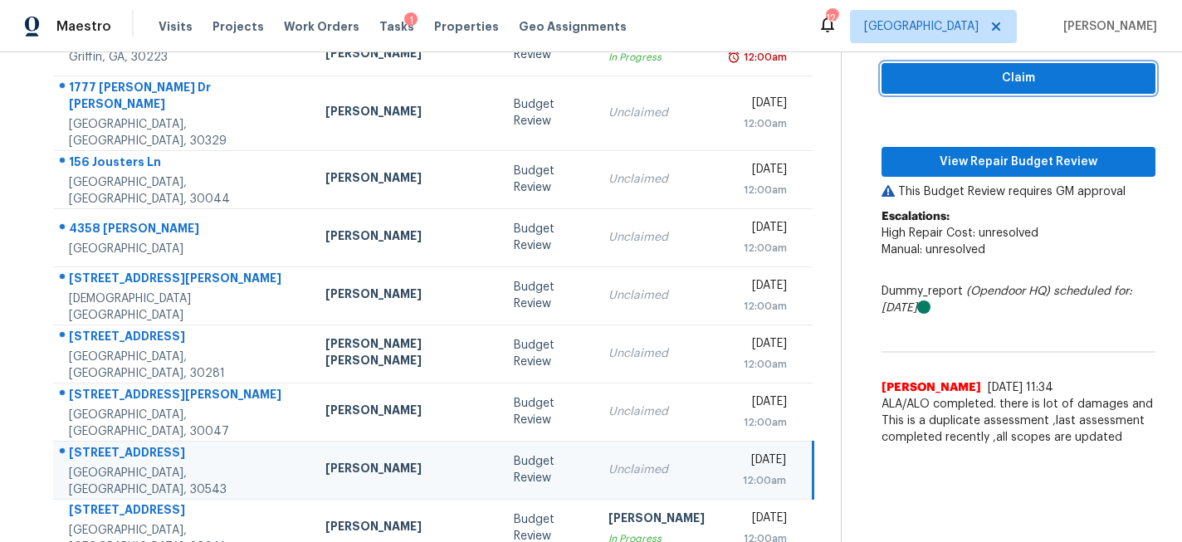
drag, startPoint x: 1036, startPoint y: 85, endPoint x: 1029, endPoint y: 98, distance: 14.9
click at [1036, 85] on span "Claim" at bounding box center [1018, 78] width 247 height 21
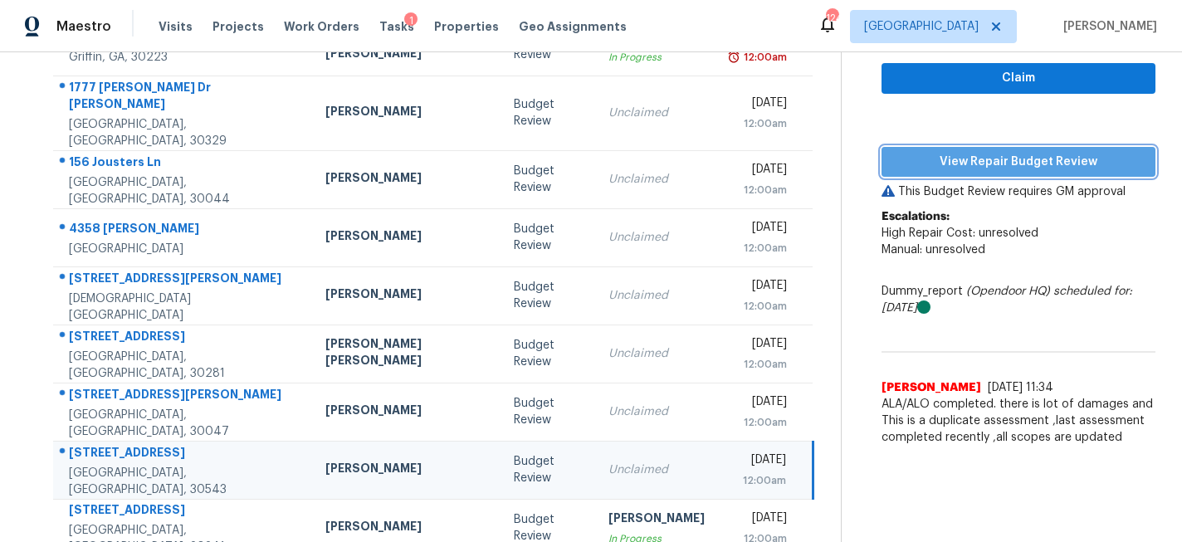
click at [1001, 162] on span "View Repair Budget Review" at bounding box center [1018, 162] width 247 height 21
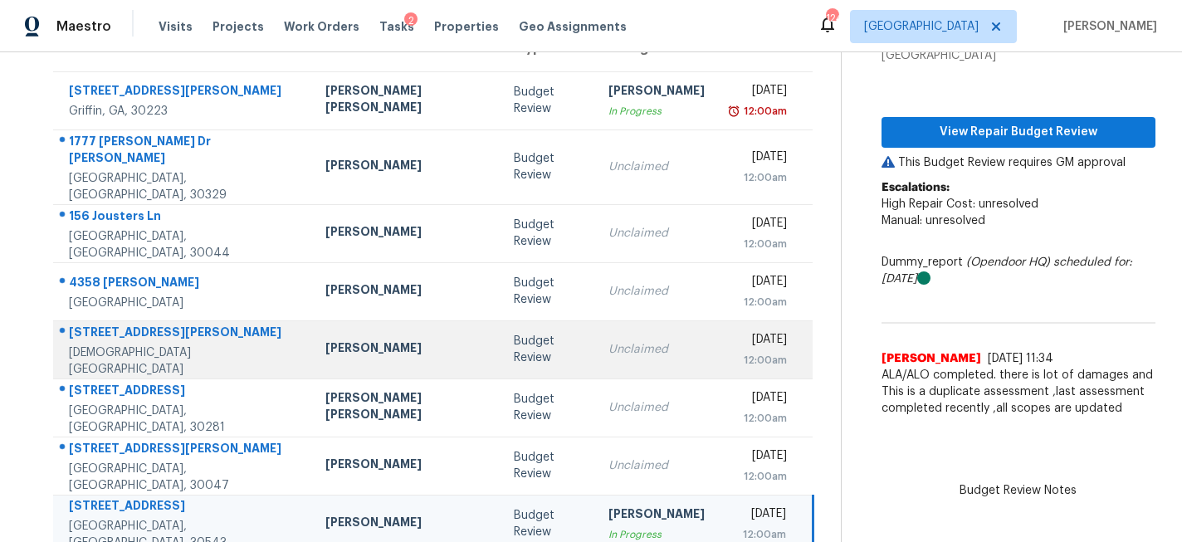
scroll to position [166, 0]
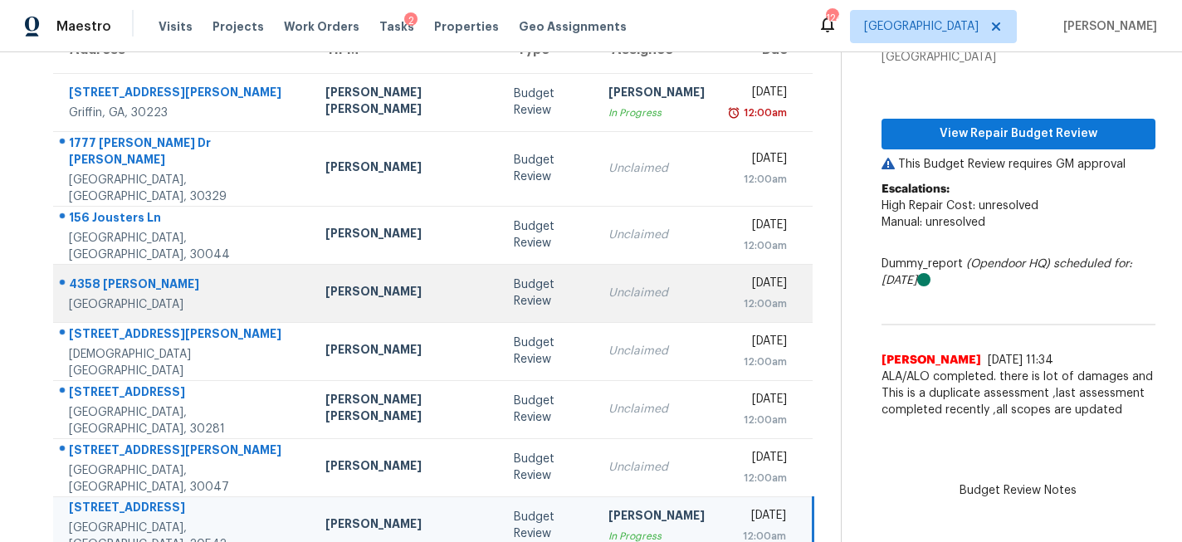
click at [501, 296] on td "Budget Review" at bounding box center [548, 293] width 95 height 58
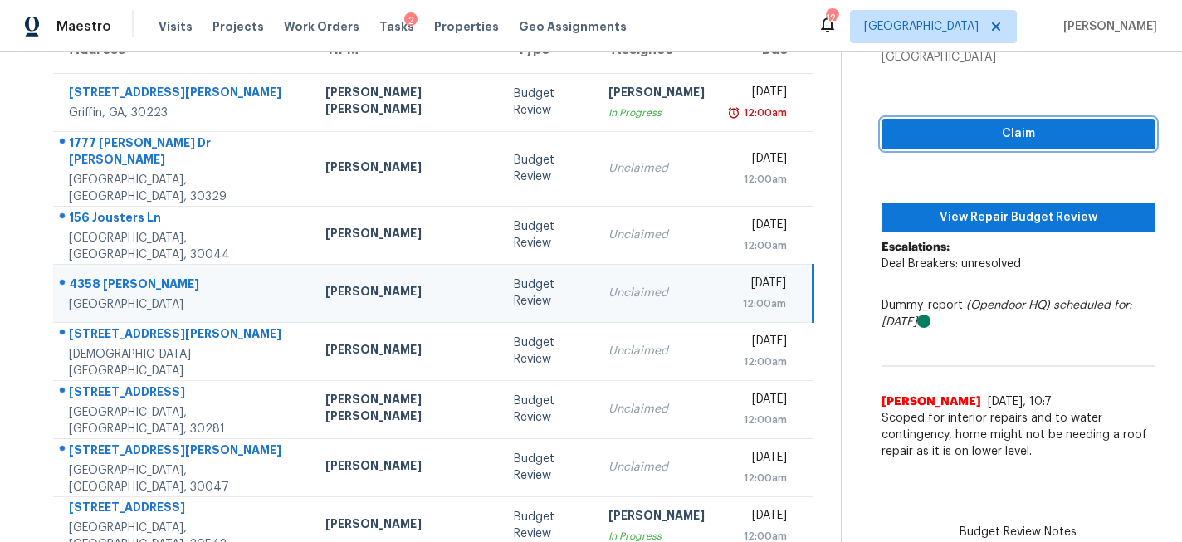
click at [922, 132] on span "Claim" at bounding box center [1018, 134] width 247 height 21
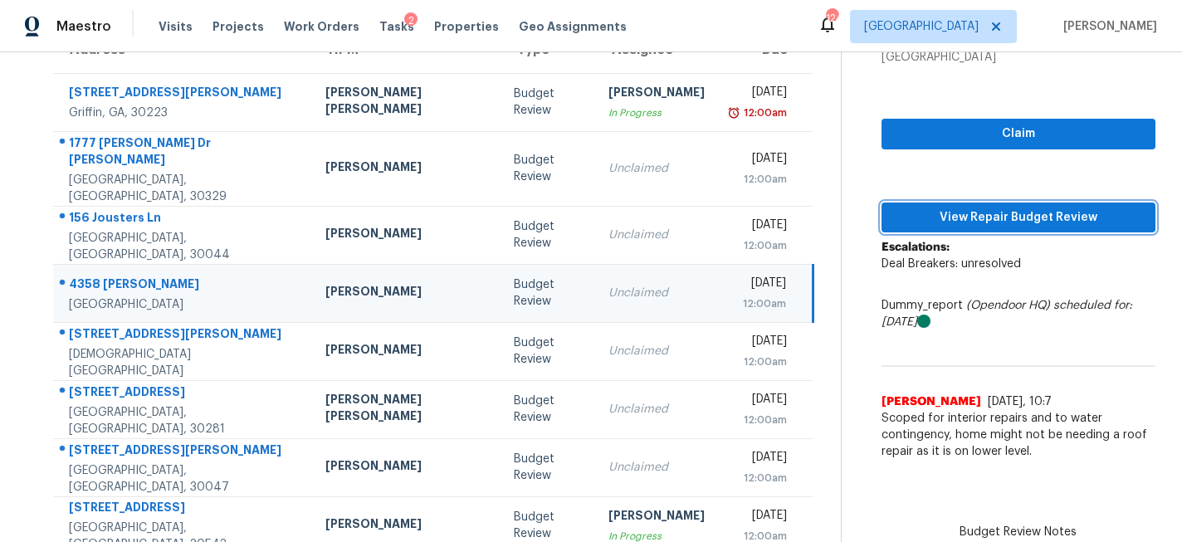
click at [907, 217] on span "View Repair Budget Review" at bounding box center [1018, 218] width 247 height 21
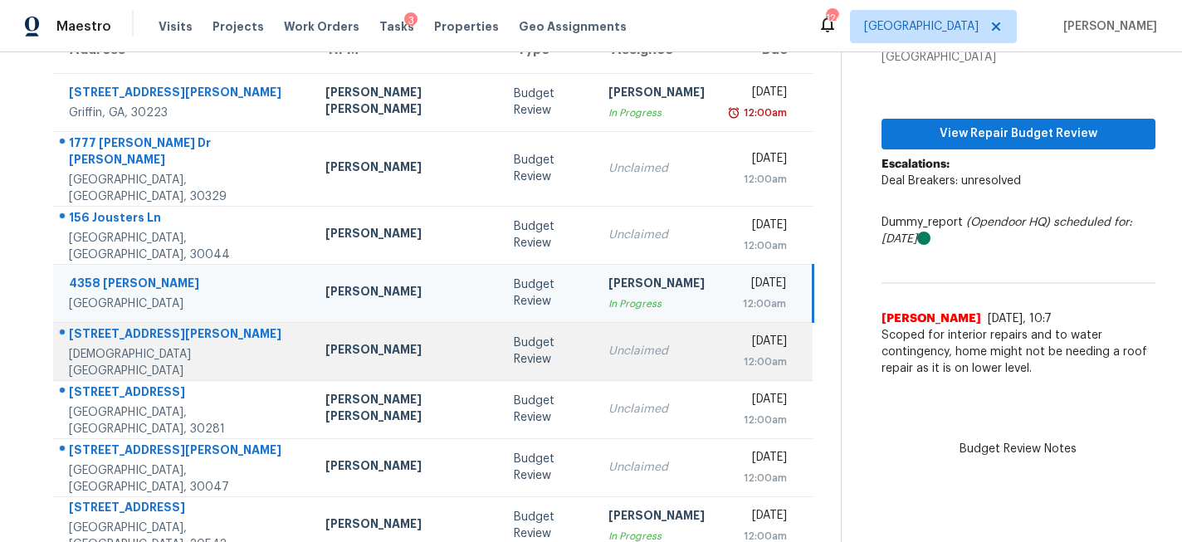
click at [514, 350] on div "Budget Review" at bounding box center [548, 351] width 68 height 33
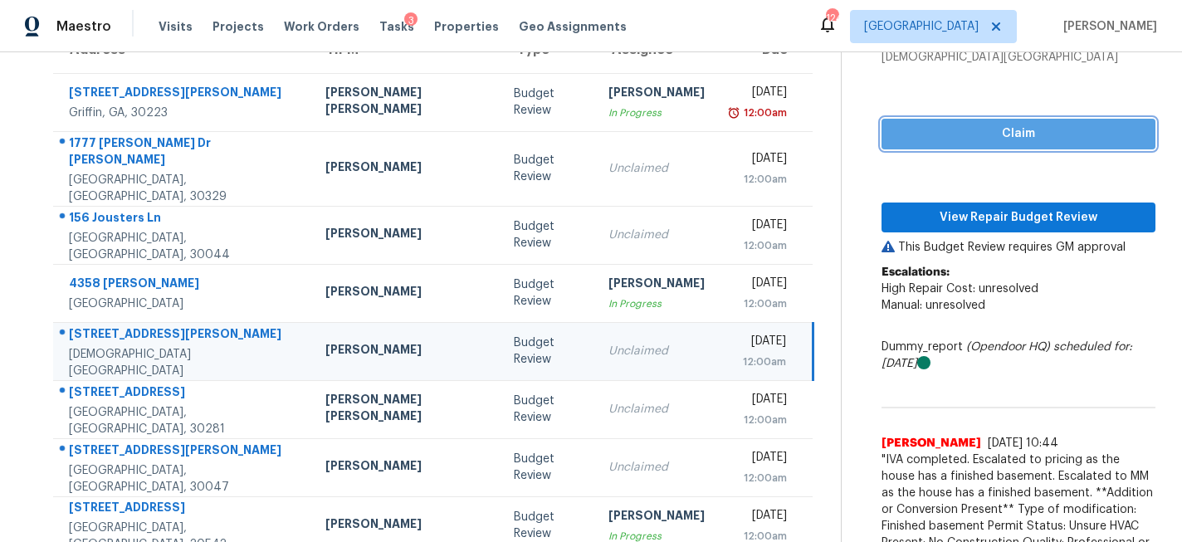
click at [957, 138] on span "Claim" at bounding box center [1018, 134] width 247 height 21
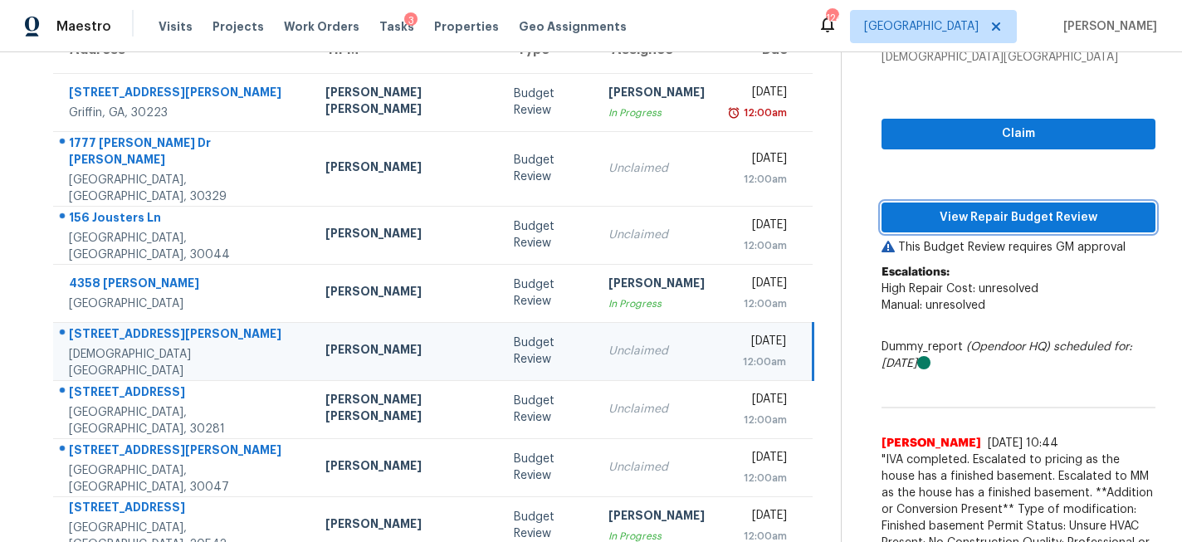
click at [925, 209] on span "View Repair Budget Review" at bounding box center [1018, 218] width 247 height 21
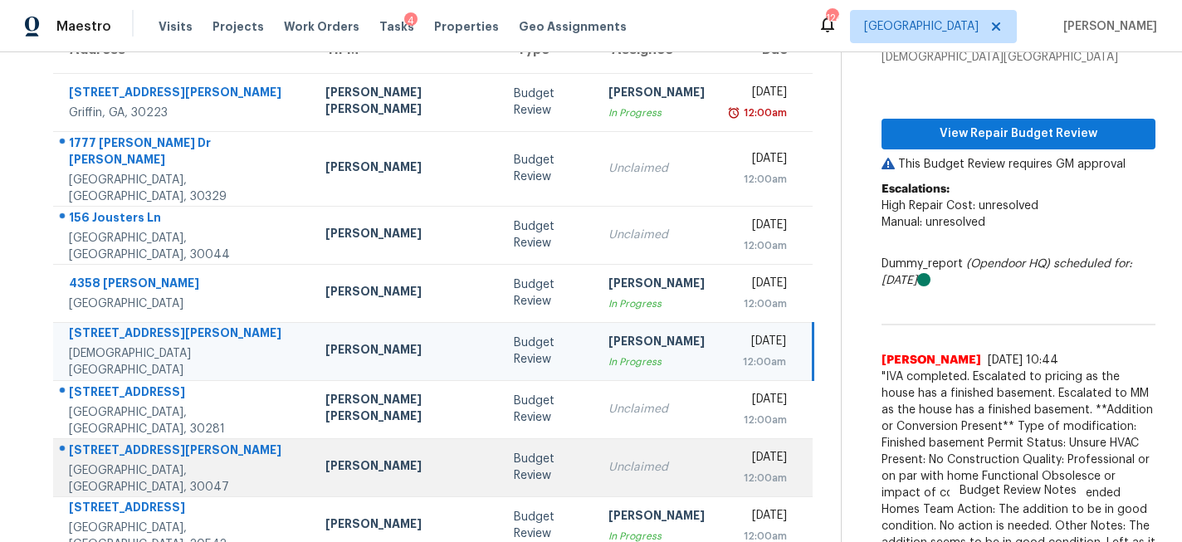
click at [514, 451] on div "Budget Review" at bounding box center [548, 467] width 68 height 33
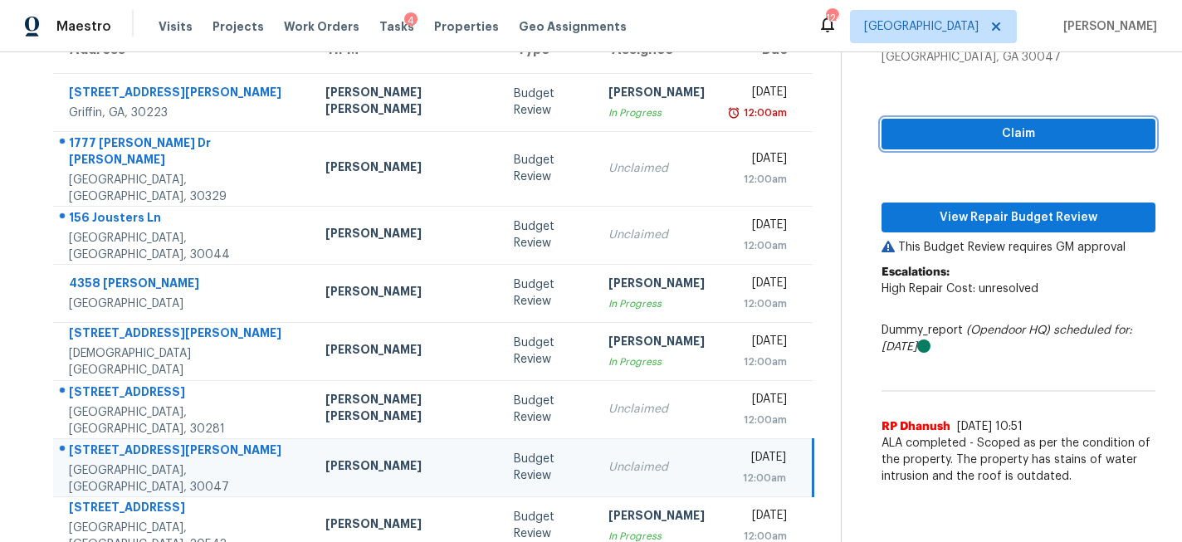
click at [973, 144] on span "Claim" at bounding box center [1018, 134] width 247 height 21
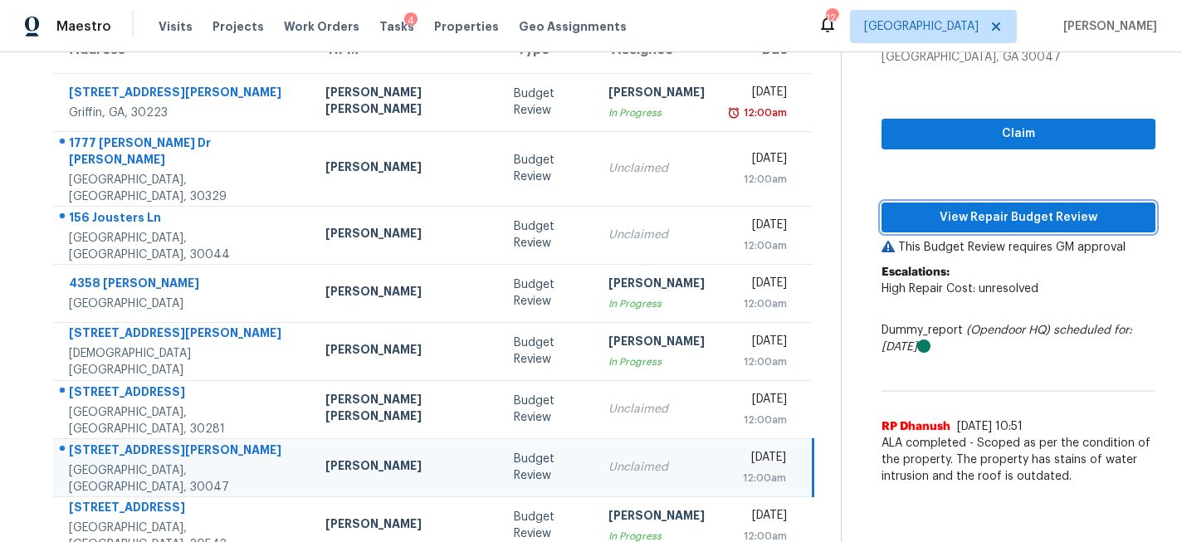
click at [957, 215] on span "View Repair Budget Review" at bounding box center [1018, 218] width 247 height 21
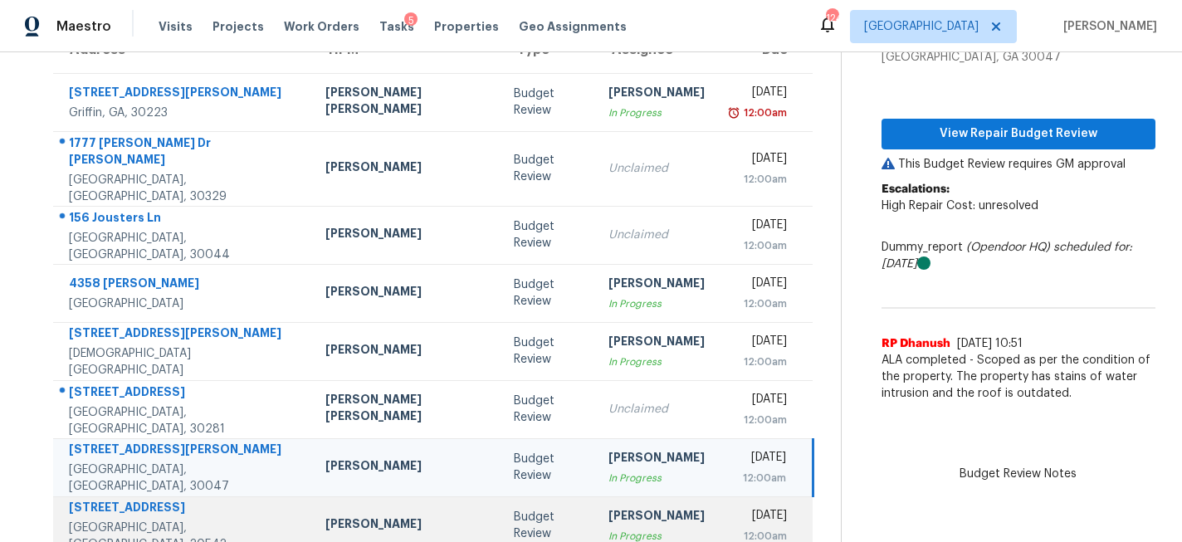
scroll to position [322, 0]
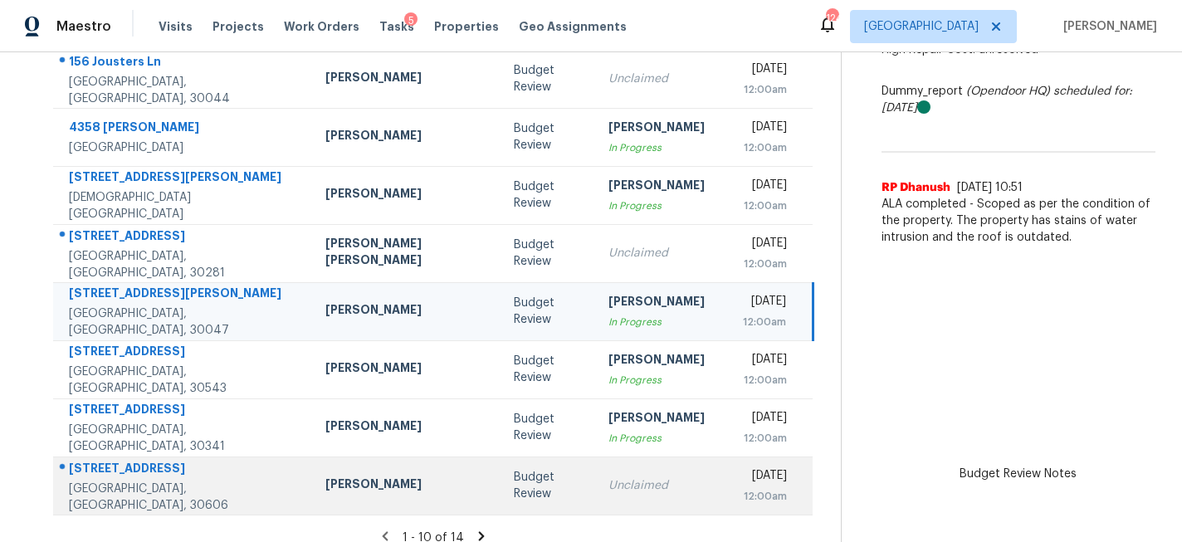
click at [514, 477] on div "Budget Review" at bounding box center [548, 485] width 68 height 33
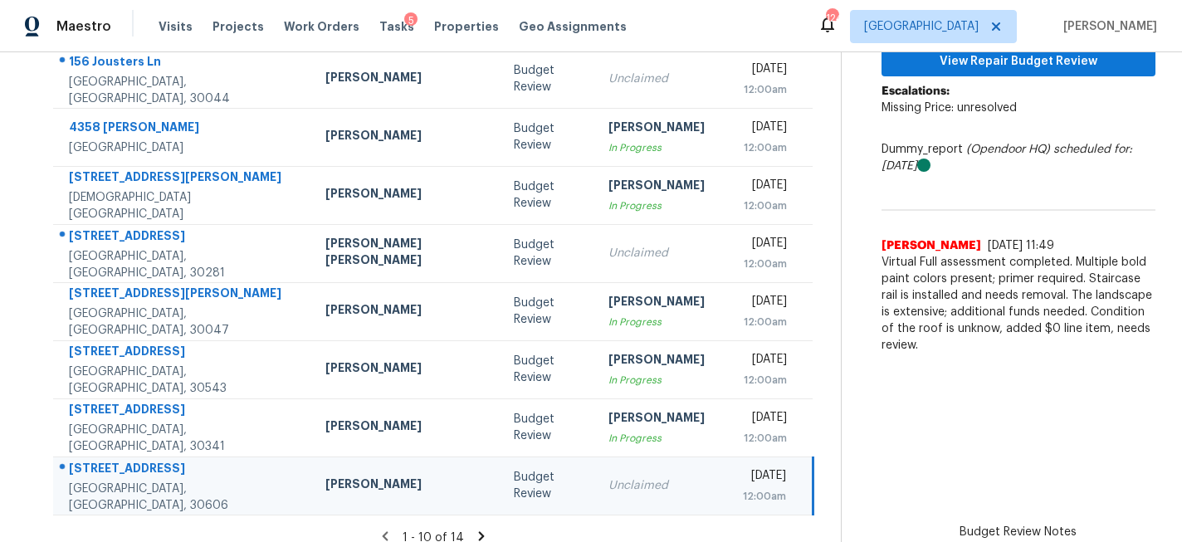
scroll to position [220, 0]
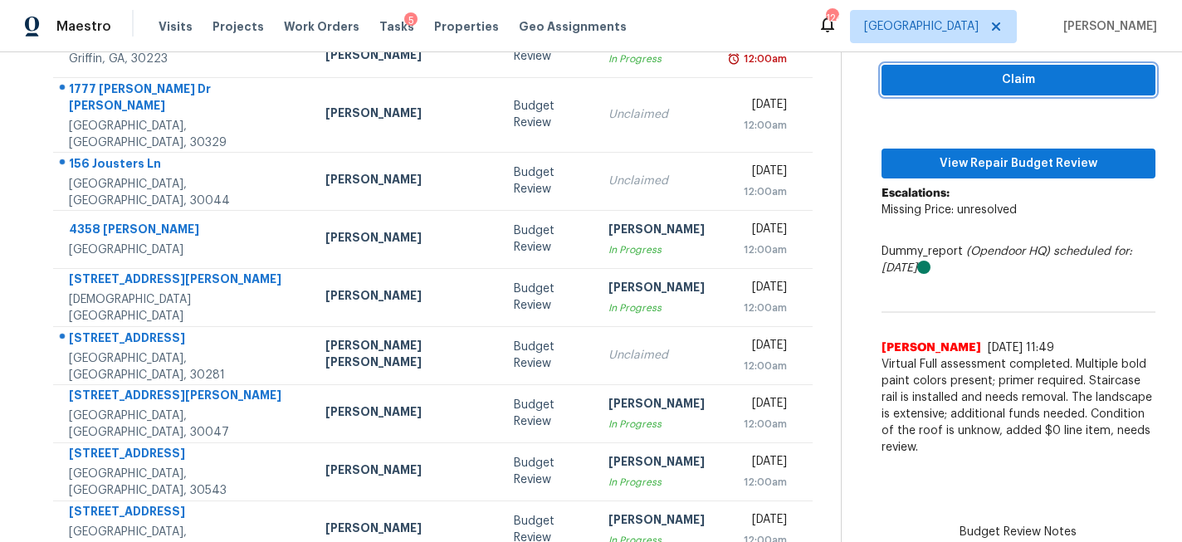
click at [961, 85] on span "Claim" at bounding box center [1018, 80] width 247 height 21
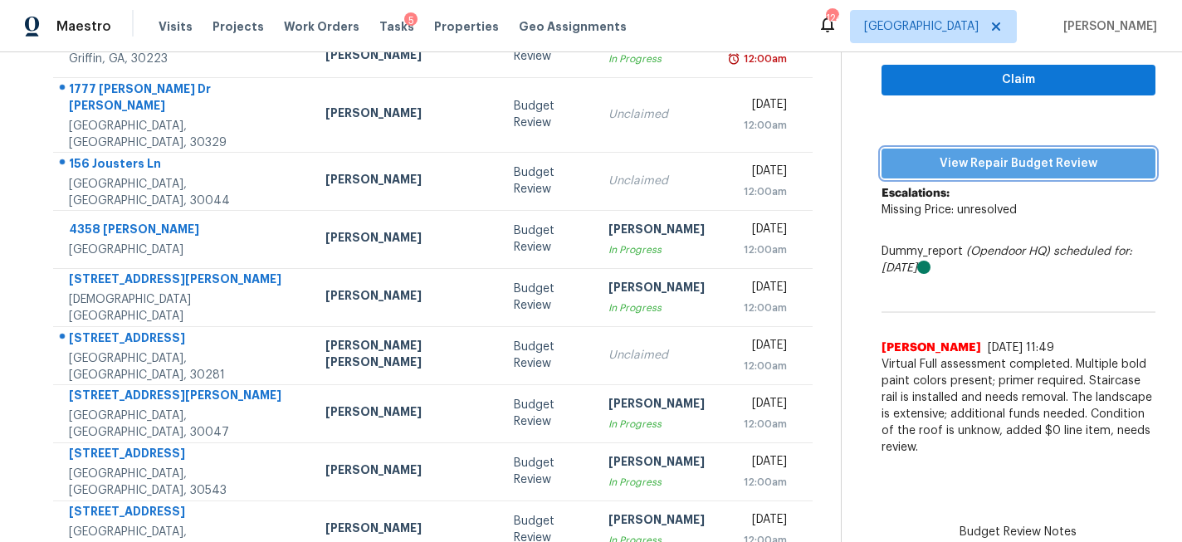
click at [952, 162] on span "View Repair Budget Review" at bounding box center [1018, 164] width 247 height 21
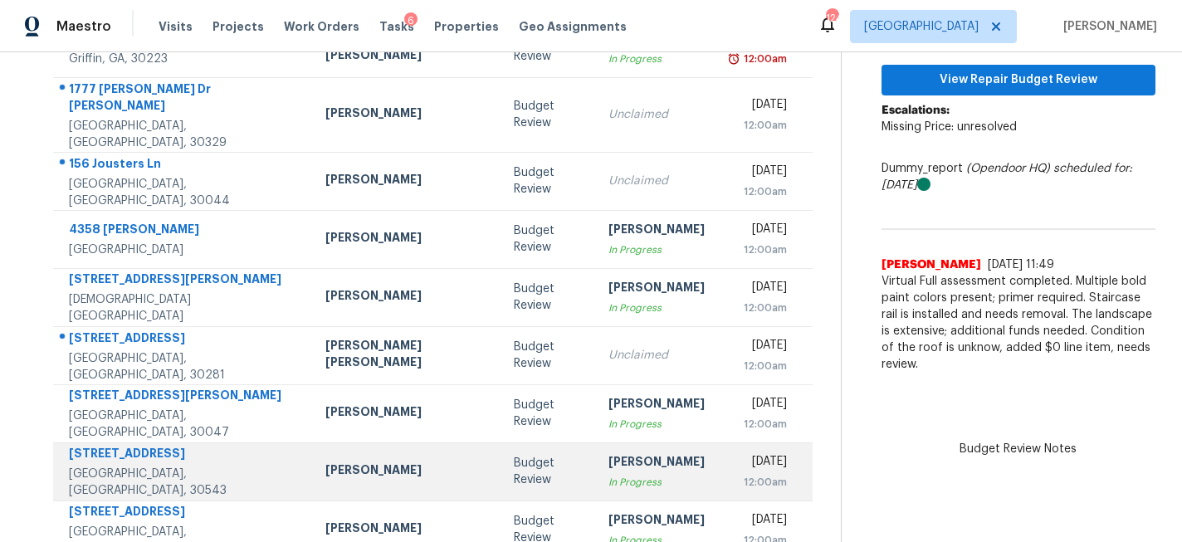
scroll to position [322, 0]
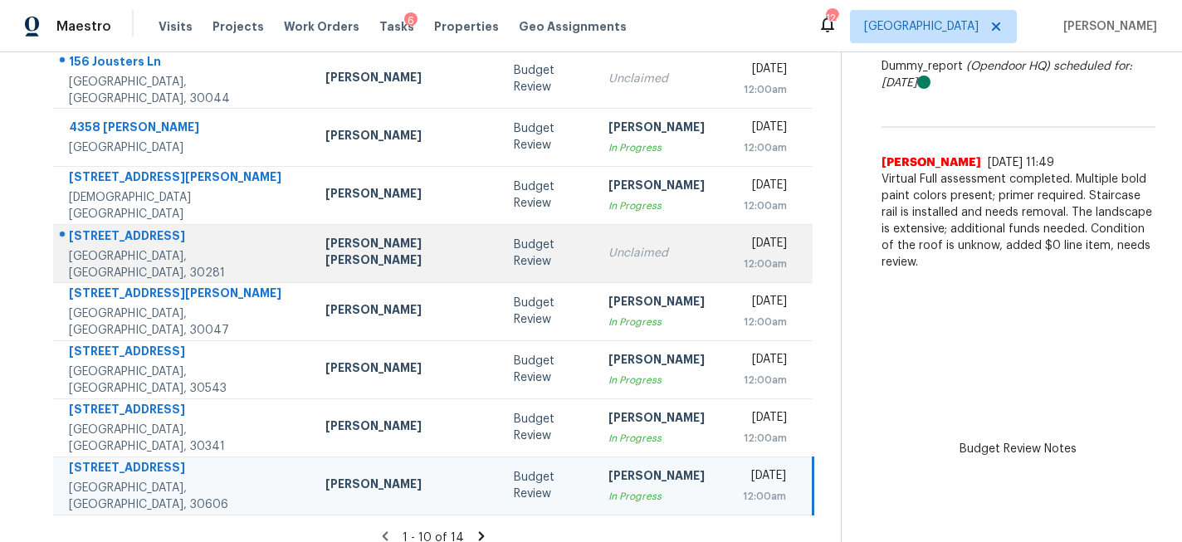
click at [514, 247] on div "Budget Review" at bounding box center [548, 253] width 68 height 33
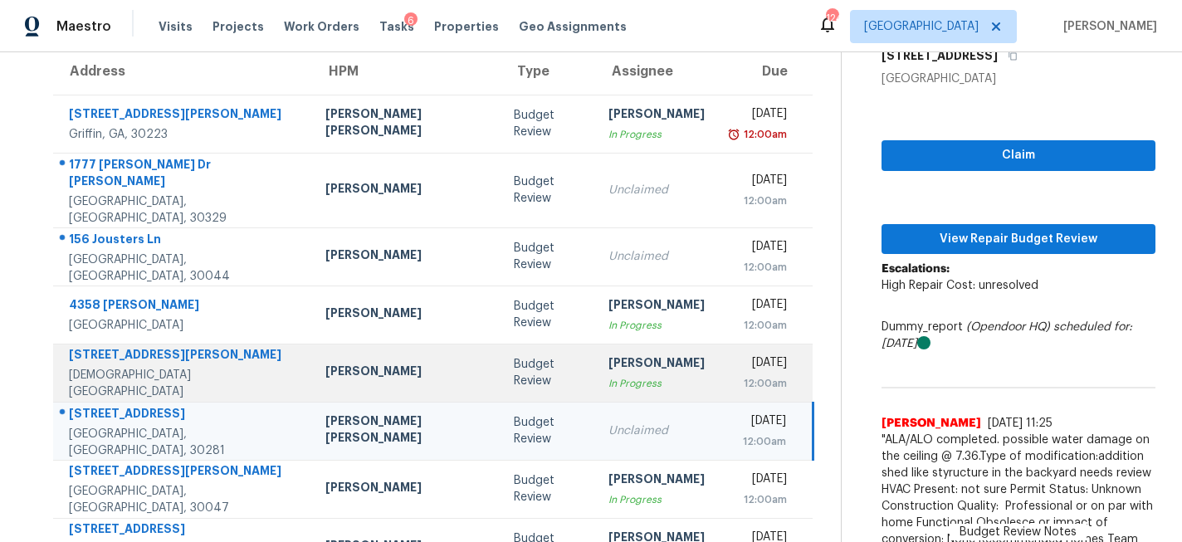
scroll to position [144, 0]
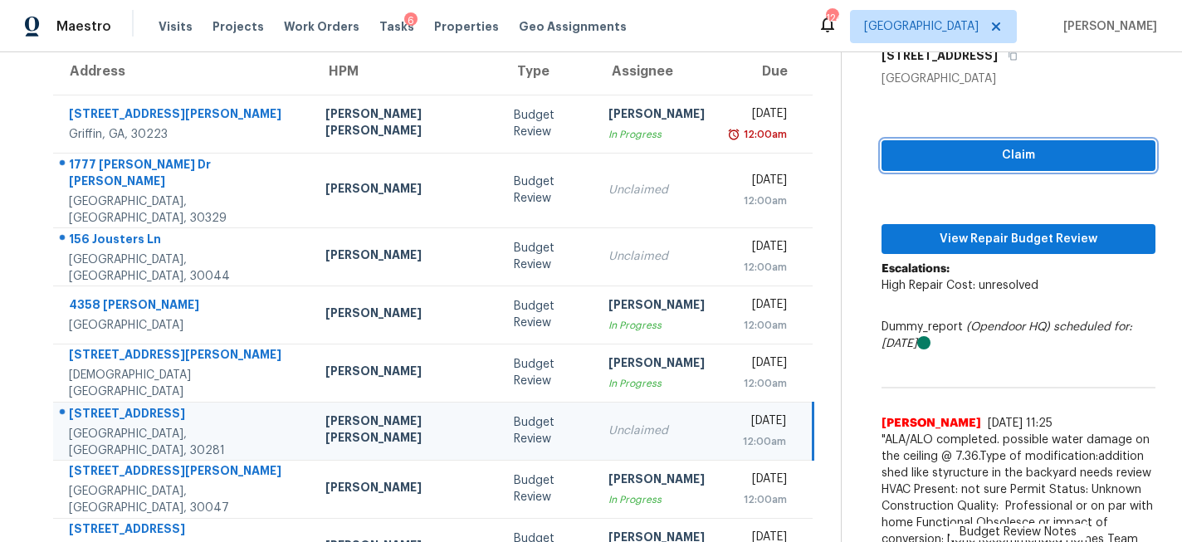
click at [971, 145] on span "Claim" at bounding box center [1018, 155] width 247 height 21
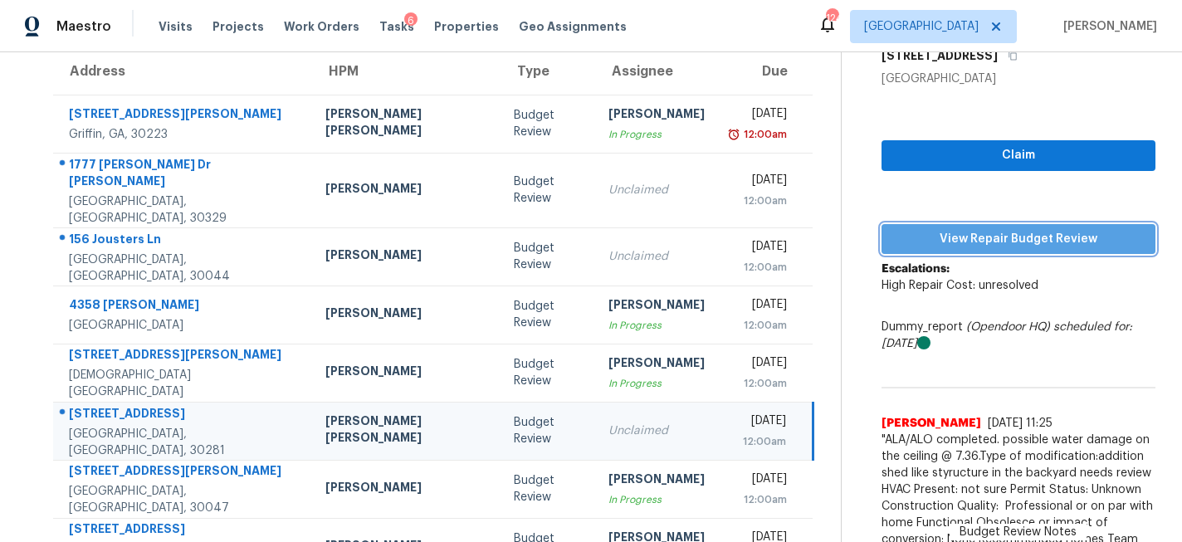
click at [955, 233] on span "View Repair Budget Review" at bounding box center [1018, 239] width 247 height 21
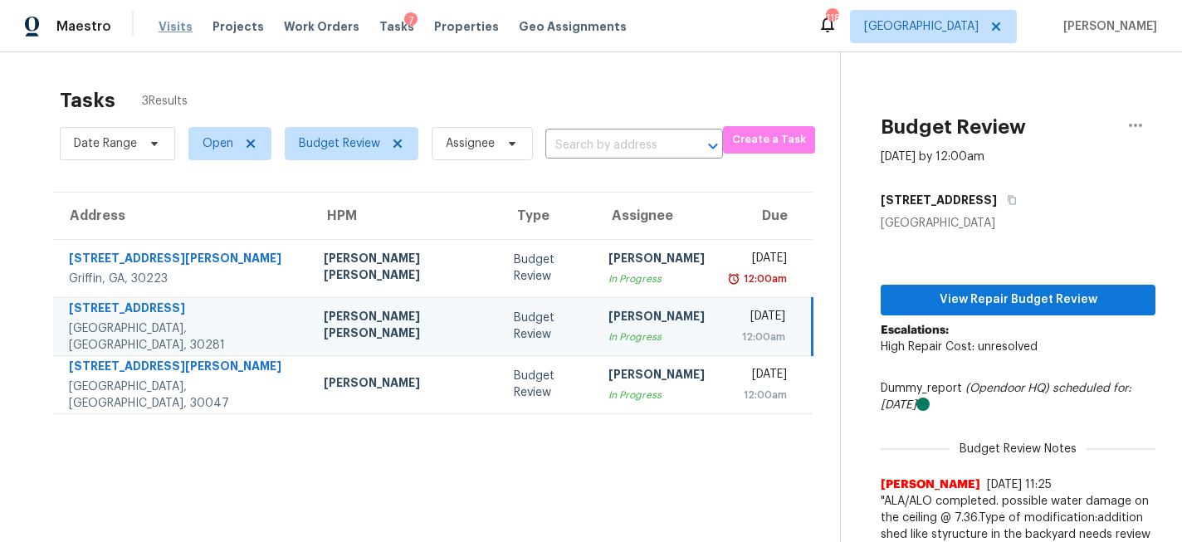
scroll to position [109, 0]
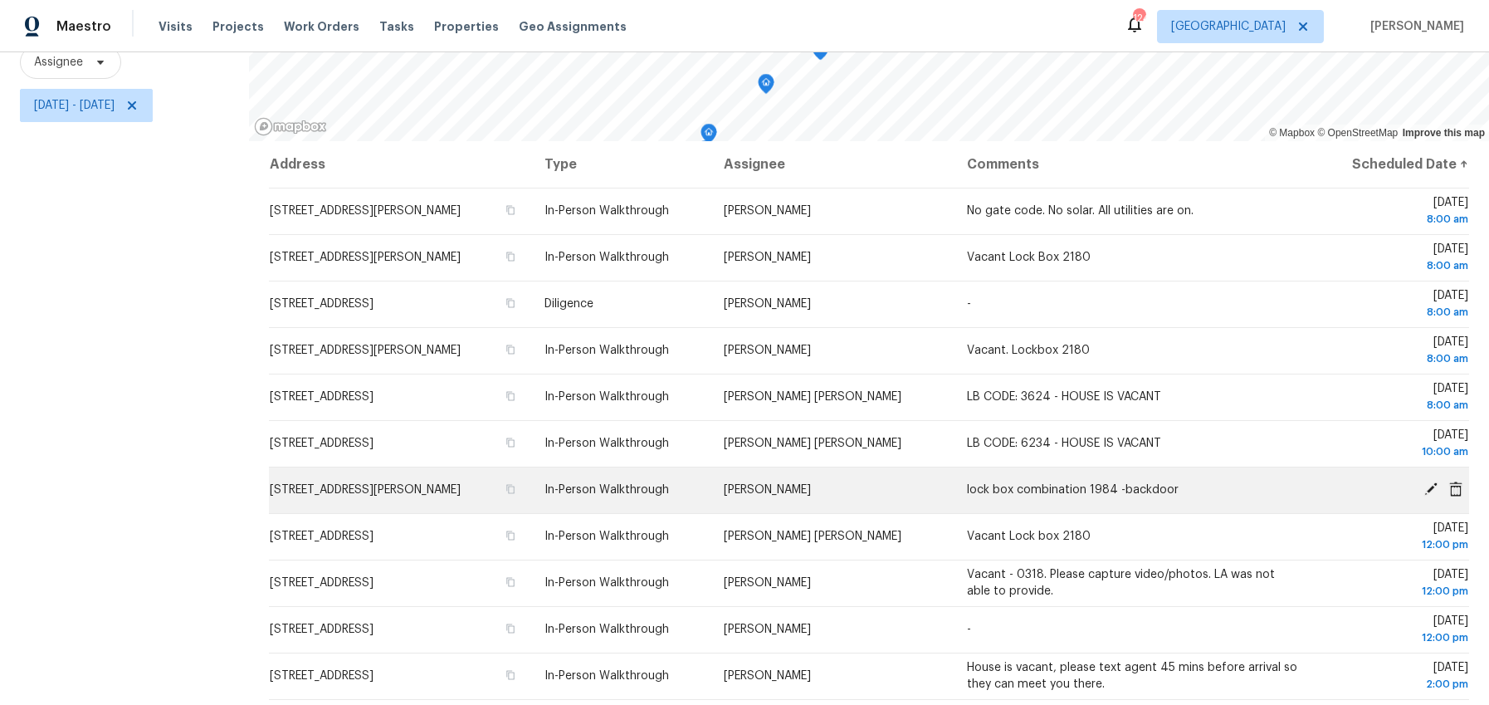
scroll to position [8, 0]
